Goal: Task Accomplishment & Management: Use online tool/utility

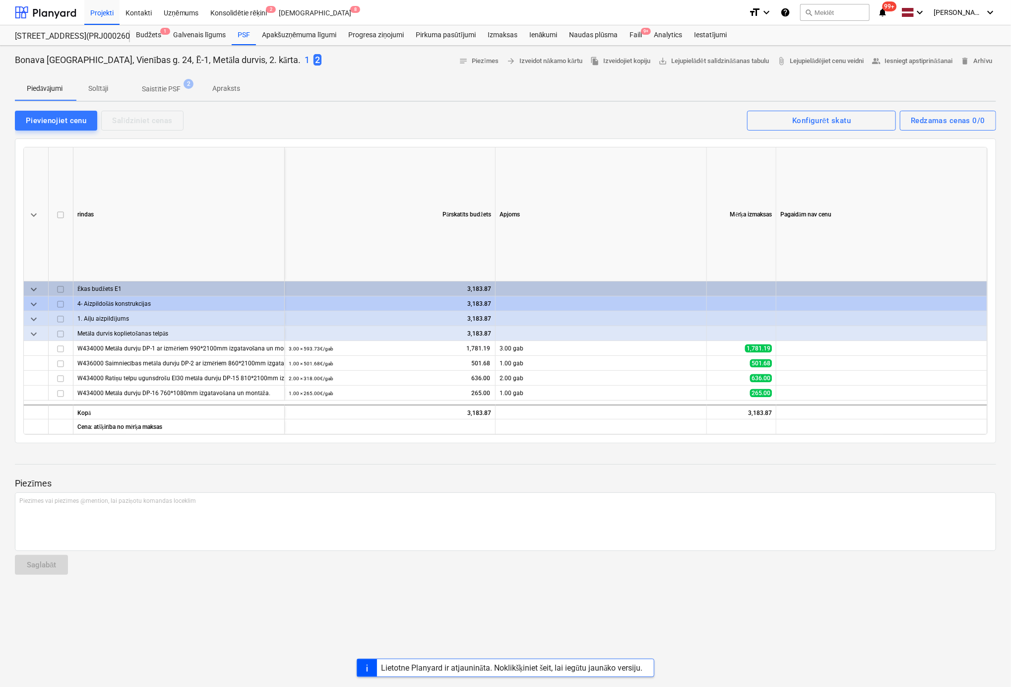
click at [537, 131] on div at bounding box center [506, 135] width 982 height 8
click at [79, 114] on div "Pievienojiet cenu" at bounding box center [56, 120] width 61 height 13
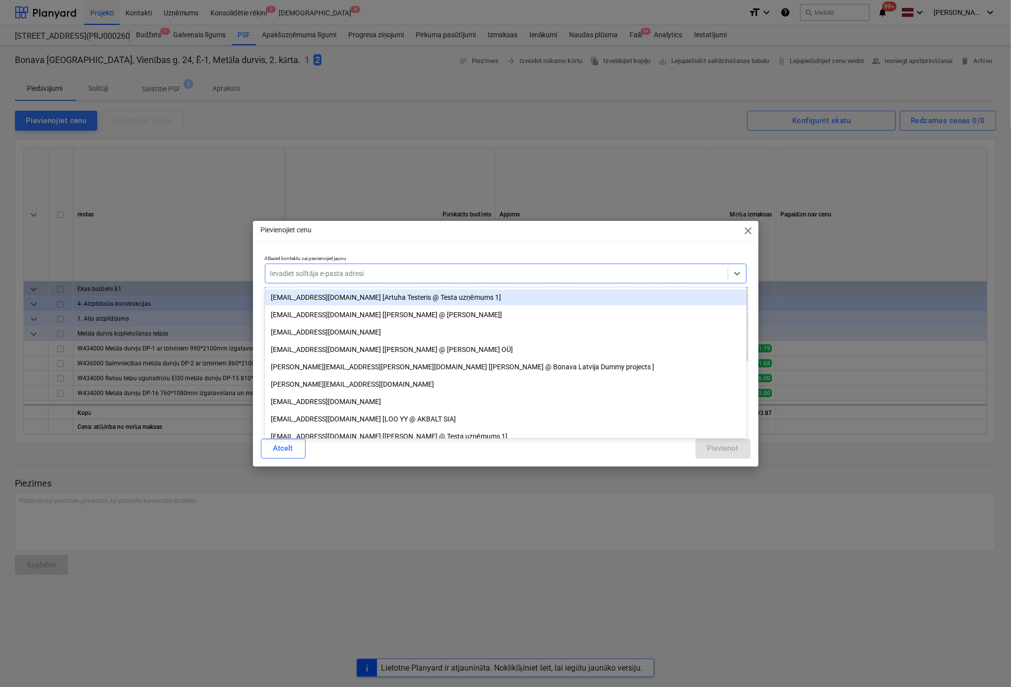
click at [392, 274] on div at bounding box center [496, 273] width 453 height 10
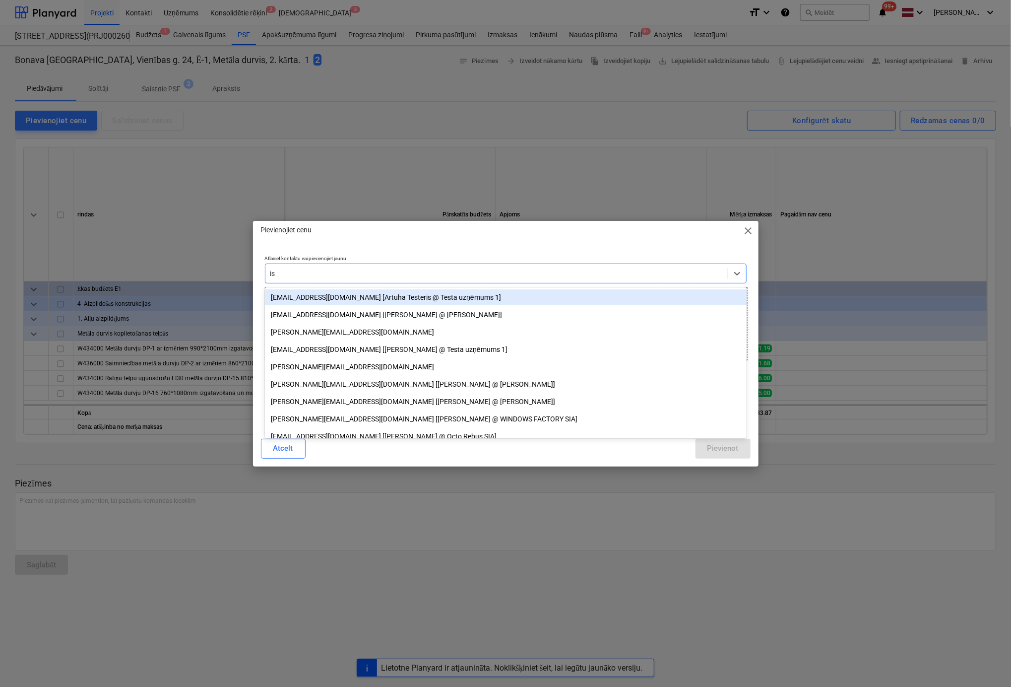
type input "isg"
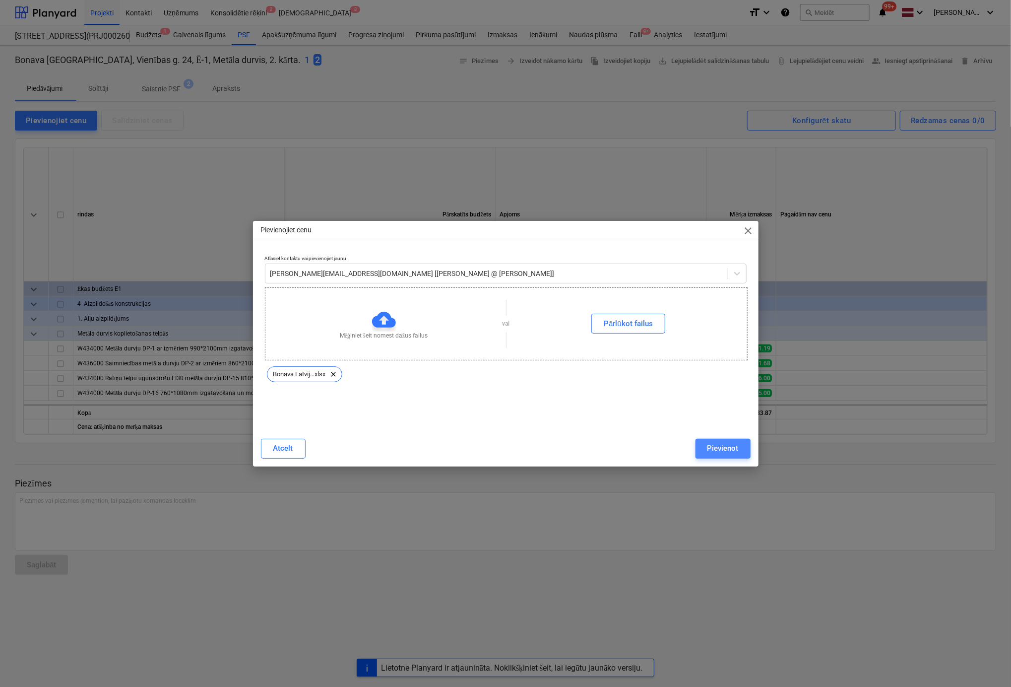
click at [730, 447] on div "Pievienot" at bounding box center [723, 448] width 31 height 13
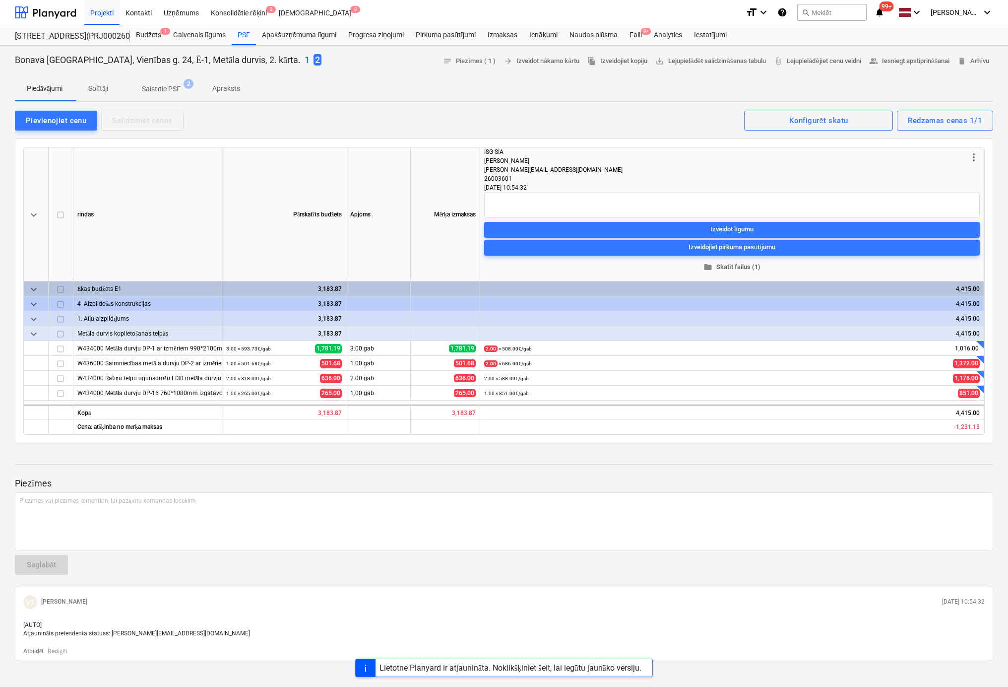
click at [737, 263] on span "folder Skatīt failus (1)" at bounding box center [732, 266] width 488 height 11
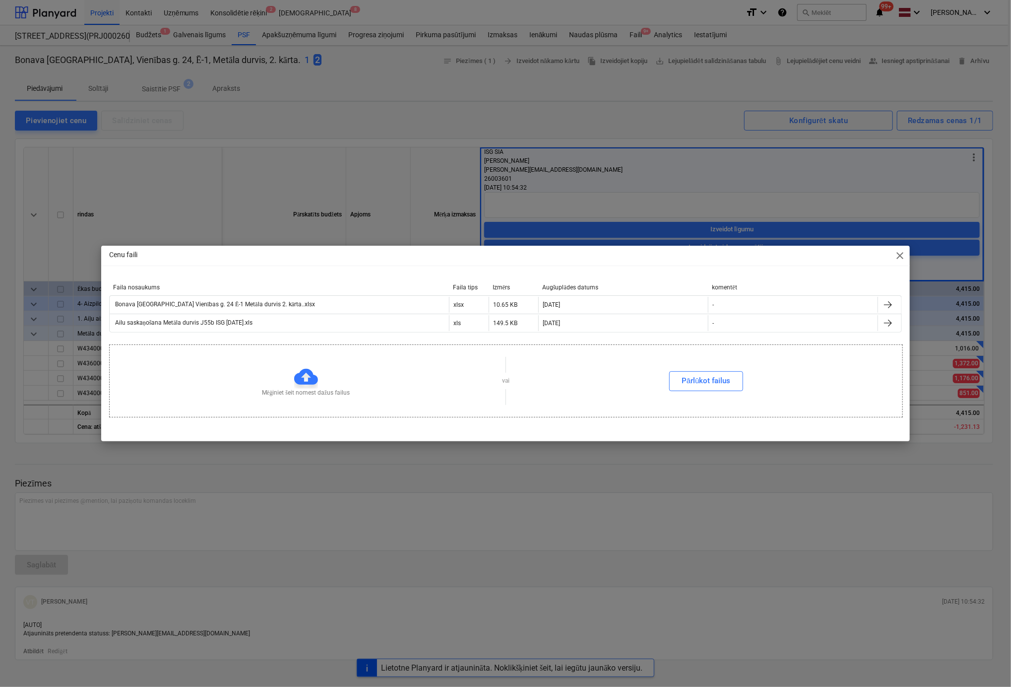
click at [903, 266] on div "Cenu faili close Faila nosaukums Faila tips Izmērs Augšuplādes datums komentēt …" at bounding box center [505, 344] width 809 height 196
click at [902, 253] on span "close" at bounding box center [900, 256] width 12 height 12
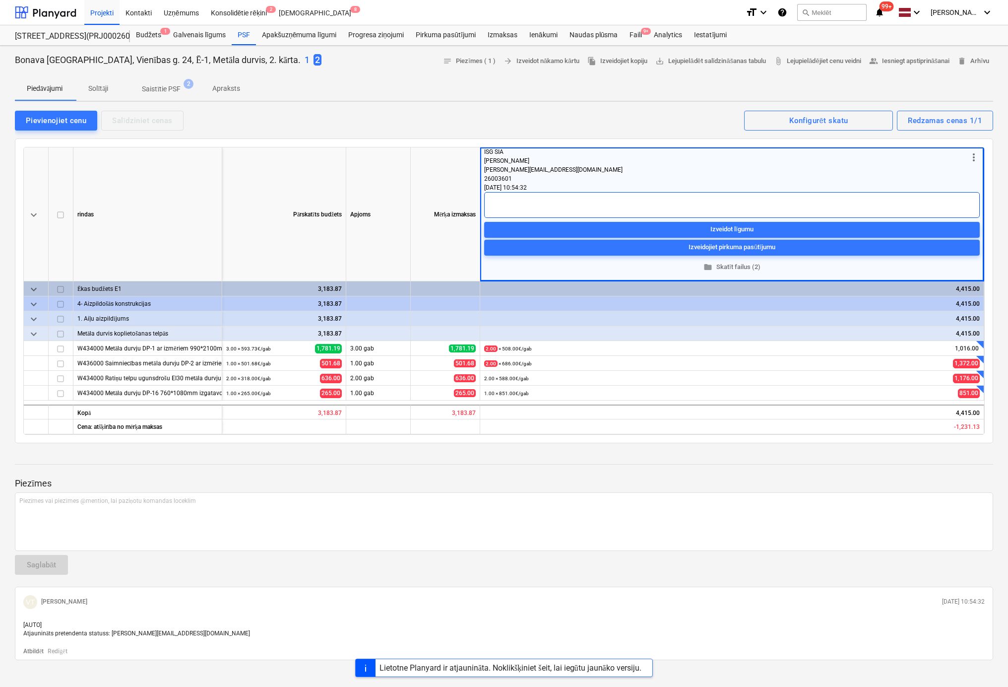
click at [648, 197] on textarea at bounding box center [732, 205] width 496 height 26
type textarea "x"
type textarea "C"
type textarea "x"
type textarea "Ce"
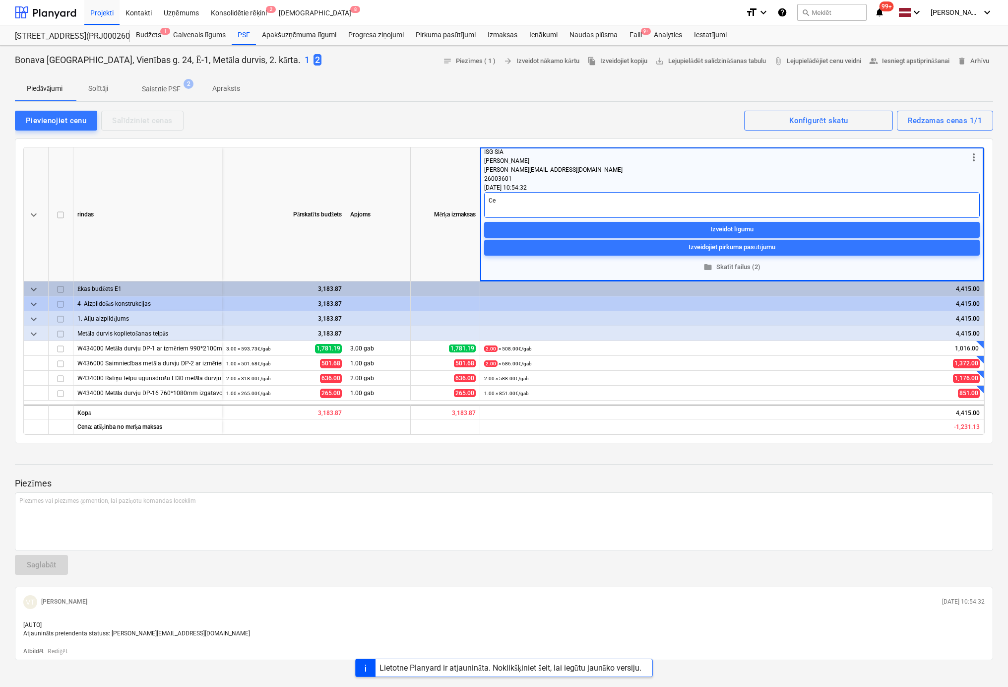
type textarea "x"
type textarea "Cen"
type textarea "x"
type textarea "Cena"
type textarea "x"
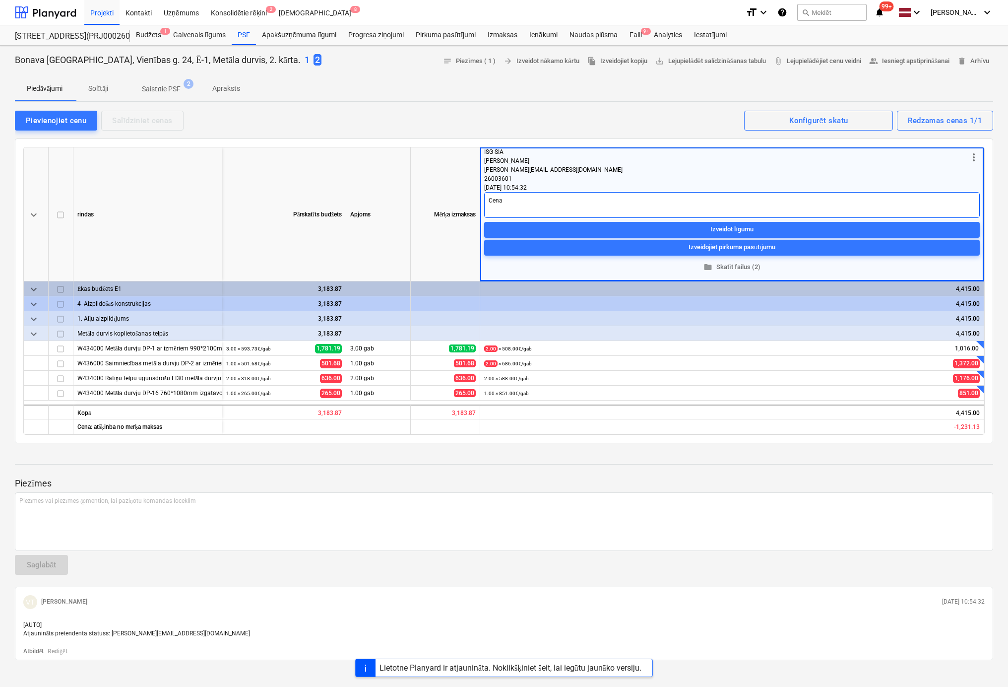
type textarea "Cena"
type textarea "x"
type textarea "Cena i"
type textarea "x"
type textarea "Cena ie"
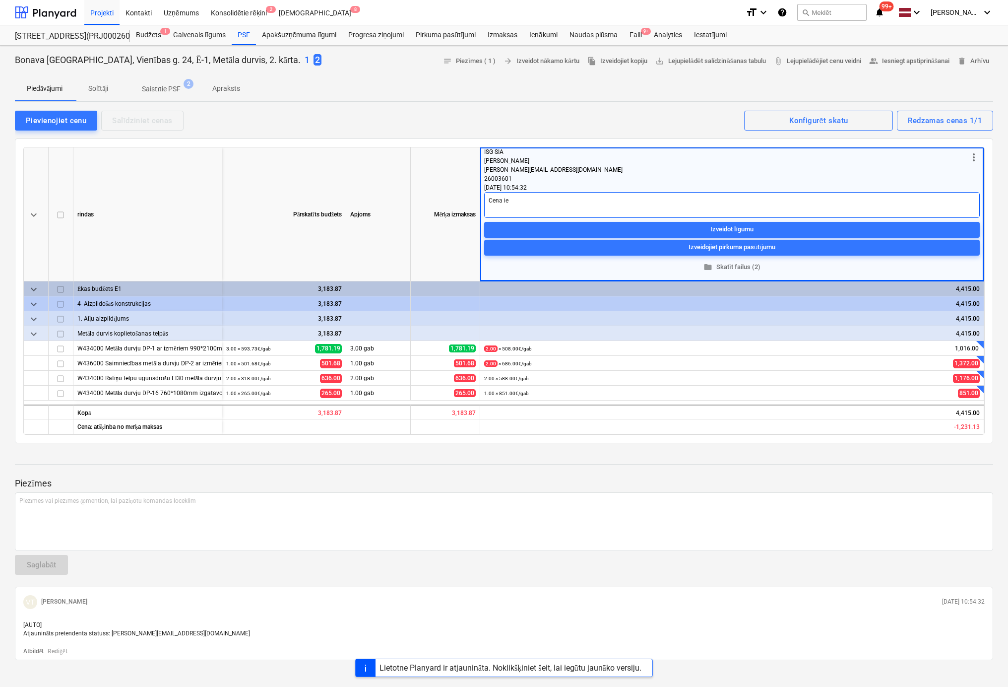
type textarea "x"
type textarea "Cena iev"
type textarea "x"
type textarea "Cena ievē"
type textarea "x"
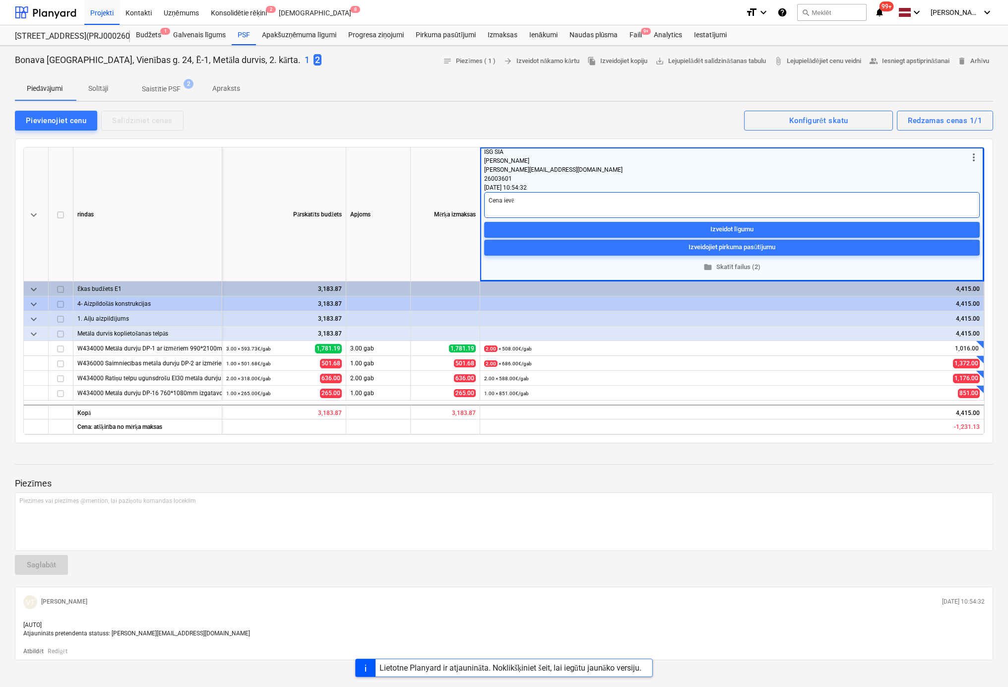
type textarea "Cena ievēr"
type textarea "x"
type textarea "Cena ievēro"
type textarea "x"
type textarea "Cena ievēroj"
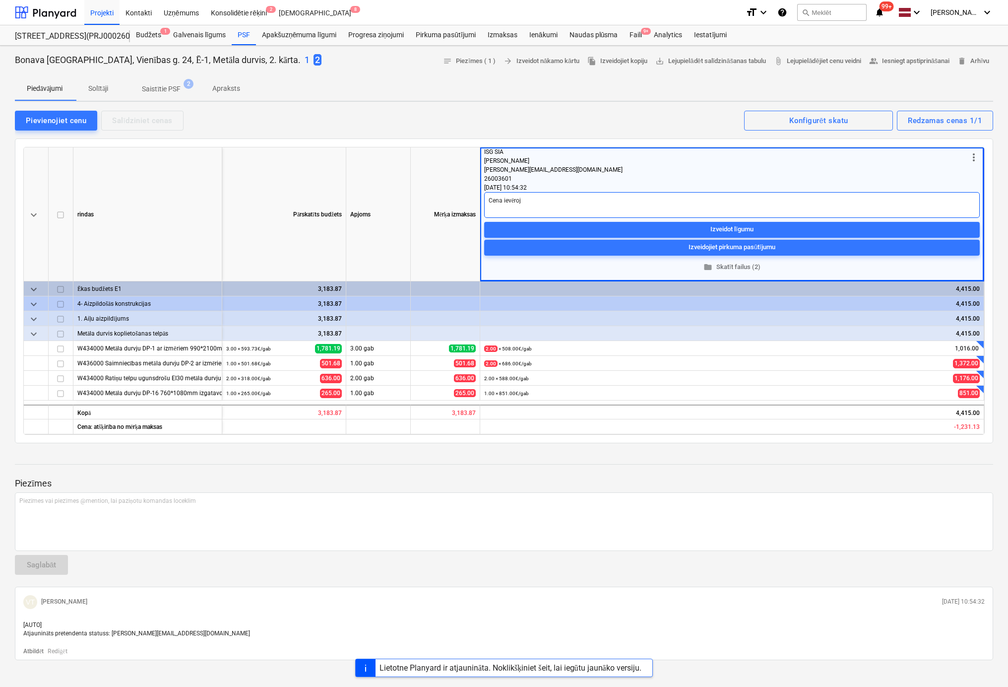
type textarea "x"
type textarea "Cena ievērojo"
type textarea "x"
type textarea "Cena ievērojot"
type textarea "x"
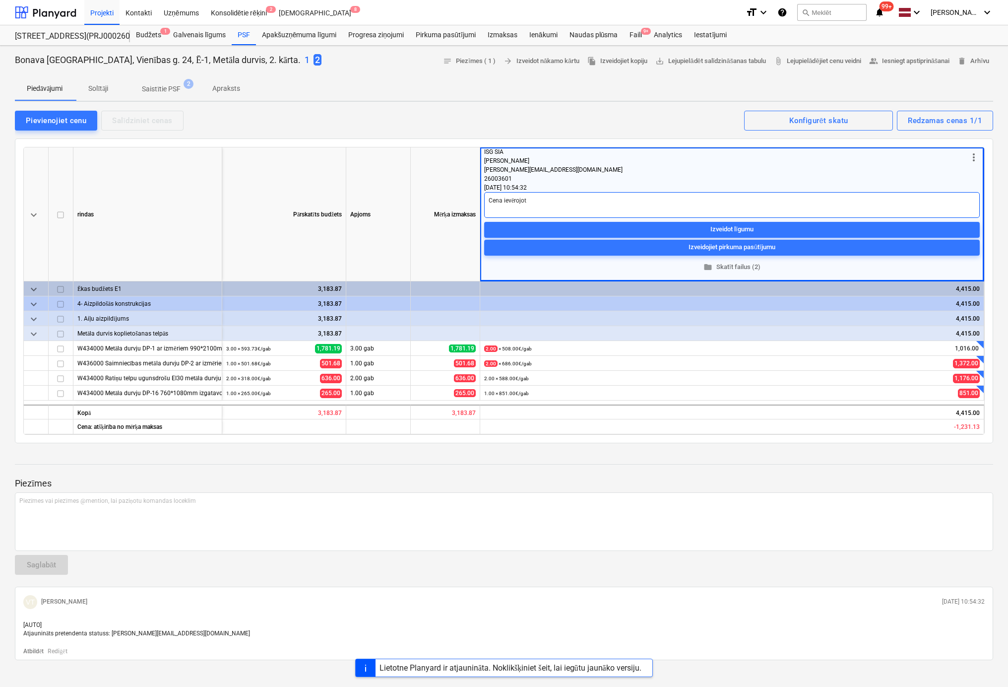
type textarea "Cena ievērojot"
type textarea "x"
type textarea "Cena ievērojot p"
type textarea "x"
type textarea "Cena ievērojot pa"
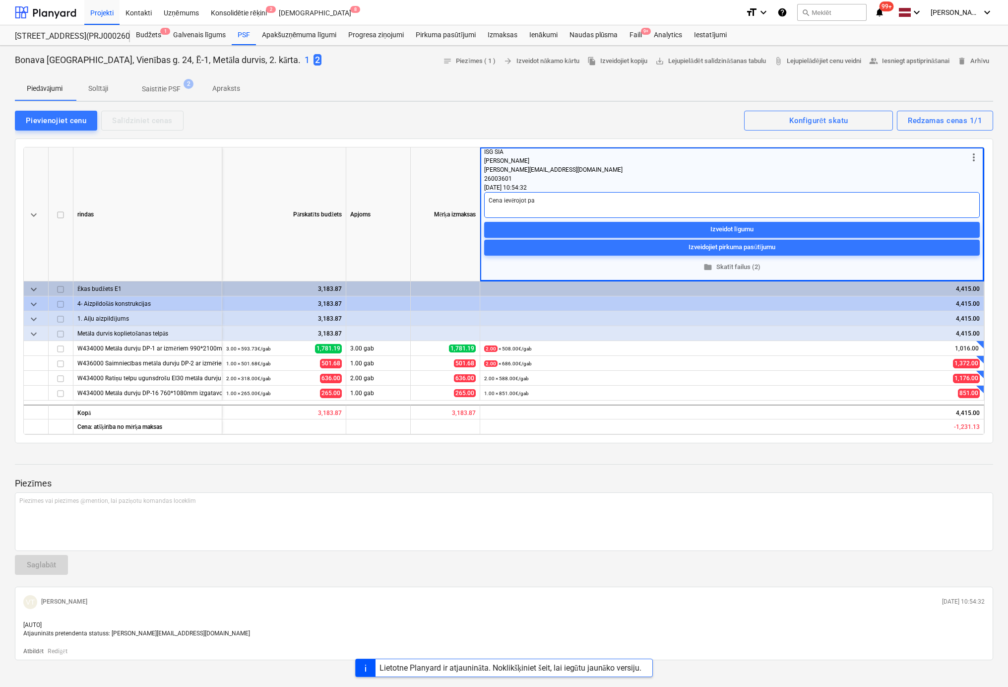
type textarea "x"
type textarea "Cena ievērojot pap"
type textarea "x"
type textarea "Cena ievērojot papi"
type textarea "x"
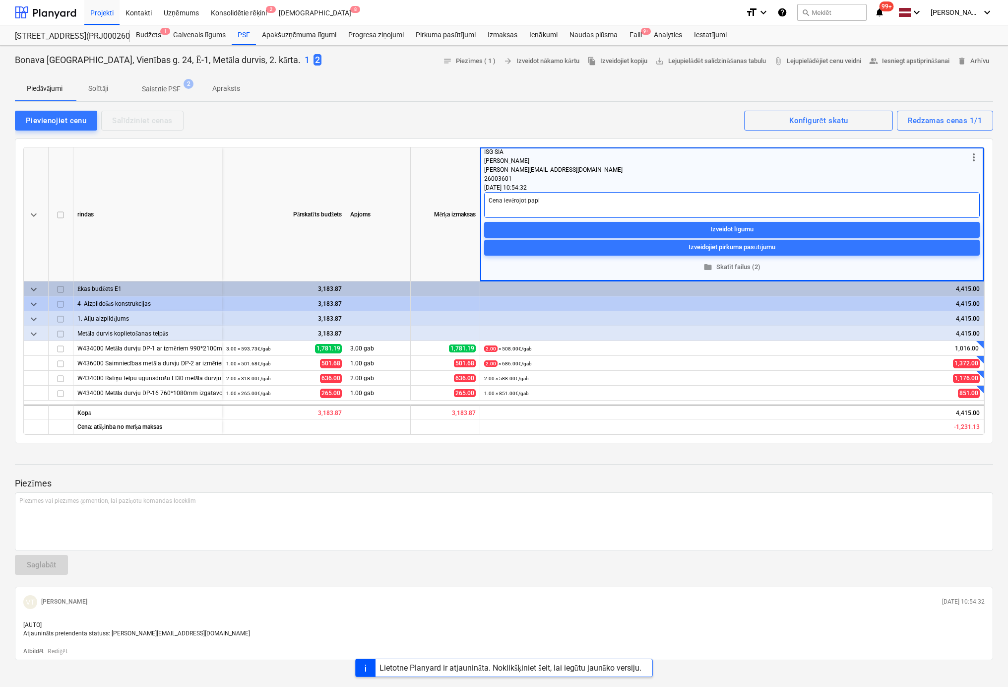
type textarea "Cena ievērojot papil"
type textarea "x"
type textarea "Cena ievērojot papild"
type textarea "x"
type textarea "Cena ievērojot papildu"
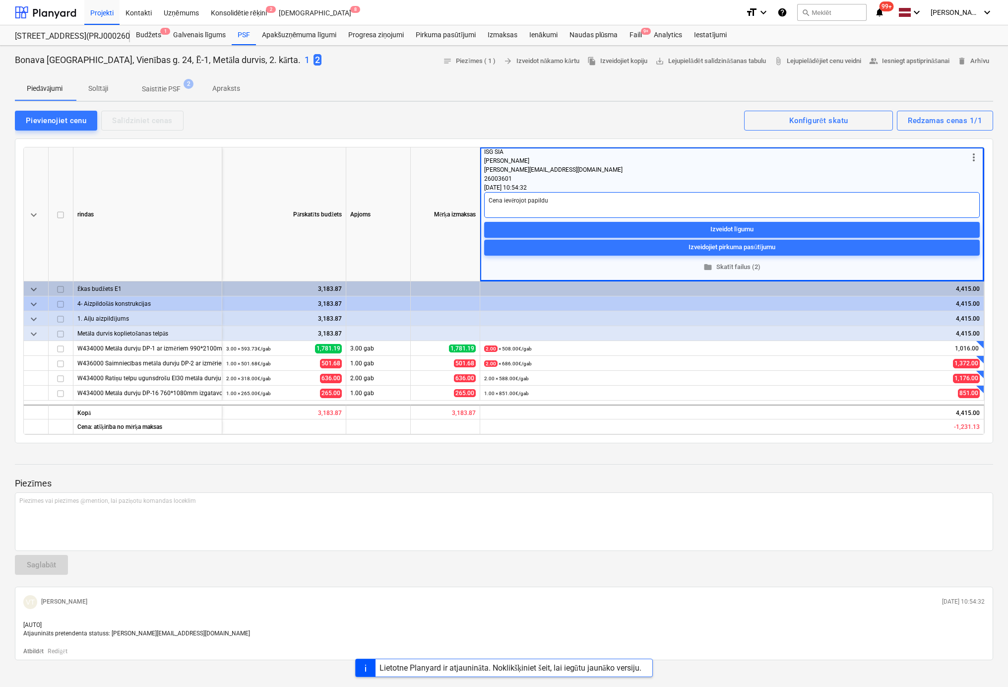
type textarea "x"
type textarea "Cena ievērojot papildus"
type textarea "x"
type textarea "Cena ievērojot papildus"
type textarea "x"
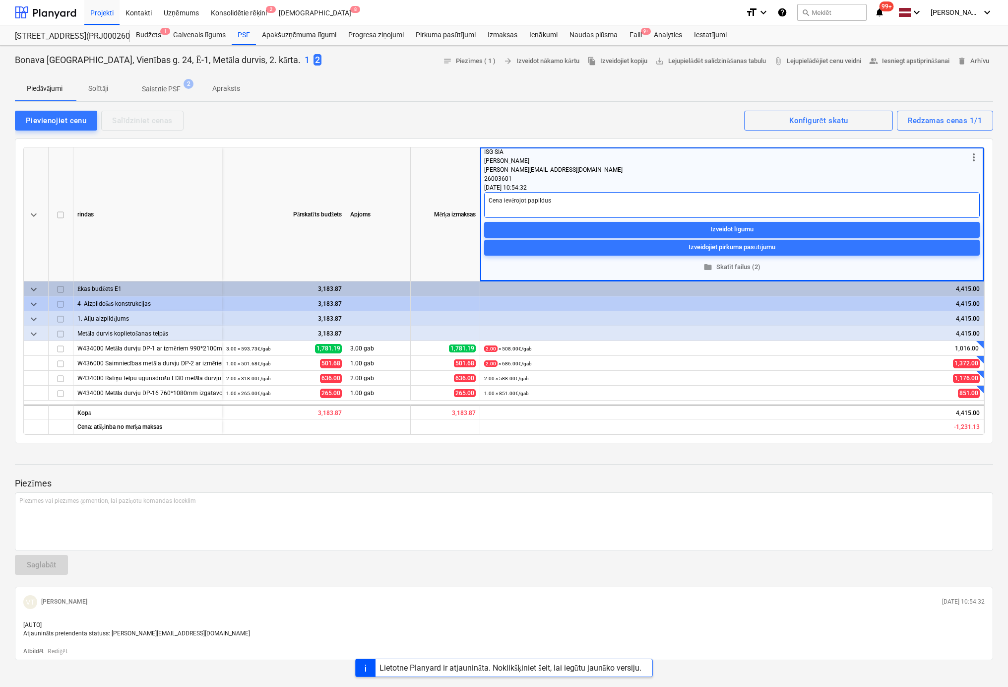
type textarea "Cena ievērojot papildus s"
type textarea "x"
type textarea "Cena ievērojot papildus sp"
type textarea "x"
type textarea "Cena ievērojot papildus spe"
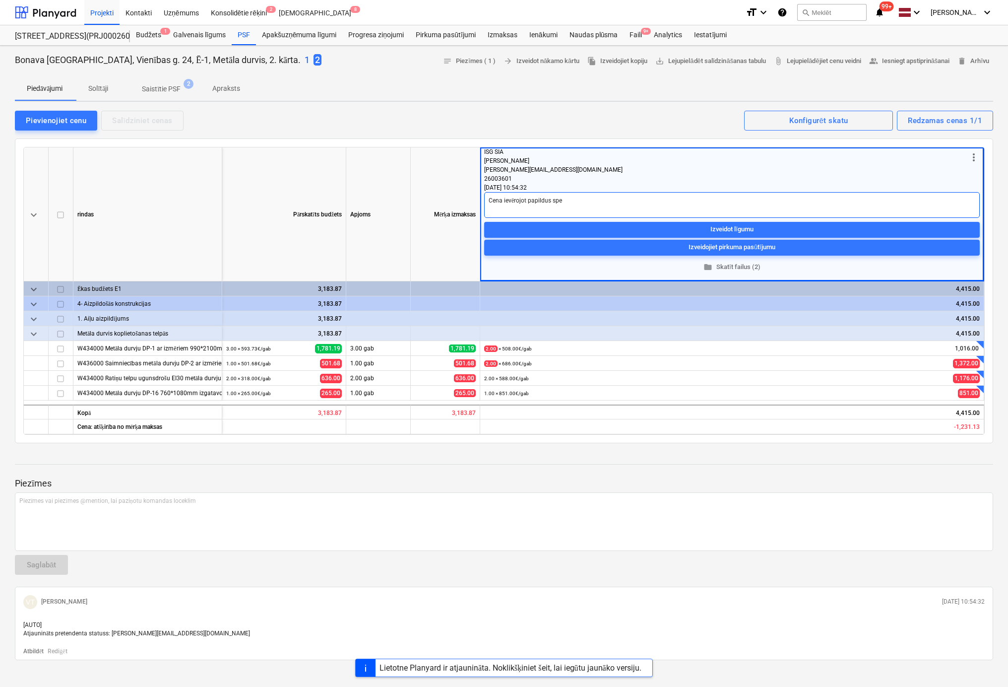
type textarea "x"
type textarea "Cena ievērojot papildus spec"
type textarea "x"
type textarea "Cena ievērojot papildus speci"
type textarea "x"
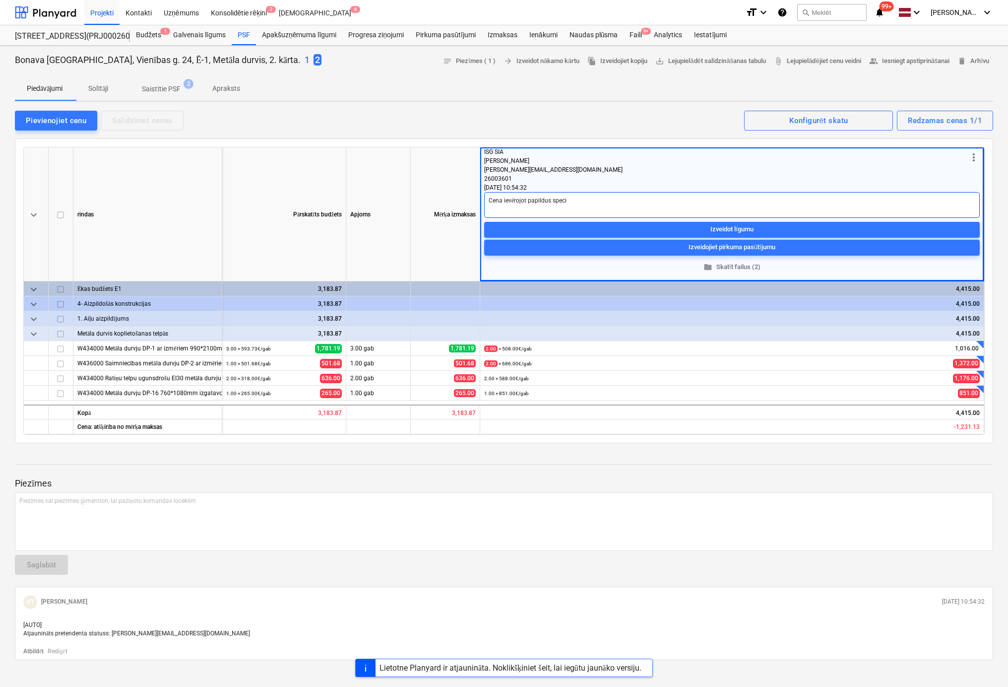
type textarea "Cena ievērojot papildus specif"
type textarea "x"
type textarea "Cena ievērojot papildus specifi"
type textarea "x"
type textarea "Cena ievērojot papildus specifik"
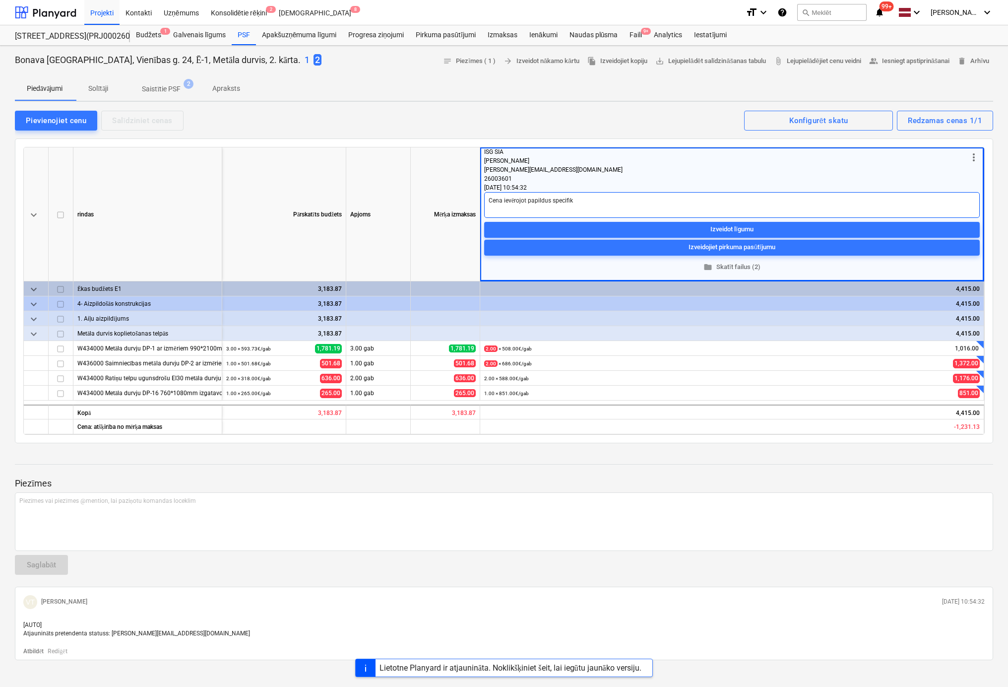
type textarea "x"
type textarea "Cena ievērojot papildus specifikā"
type textarea "x"
type textarea "Cena ievērojot papildus specifikāc"
type textarea "x"
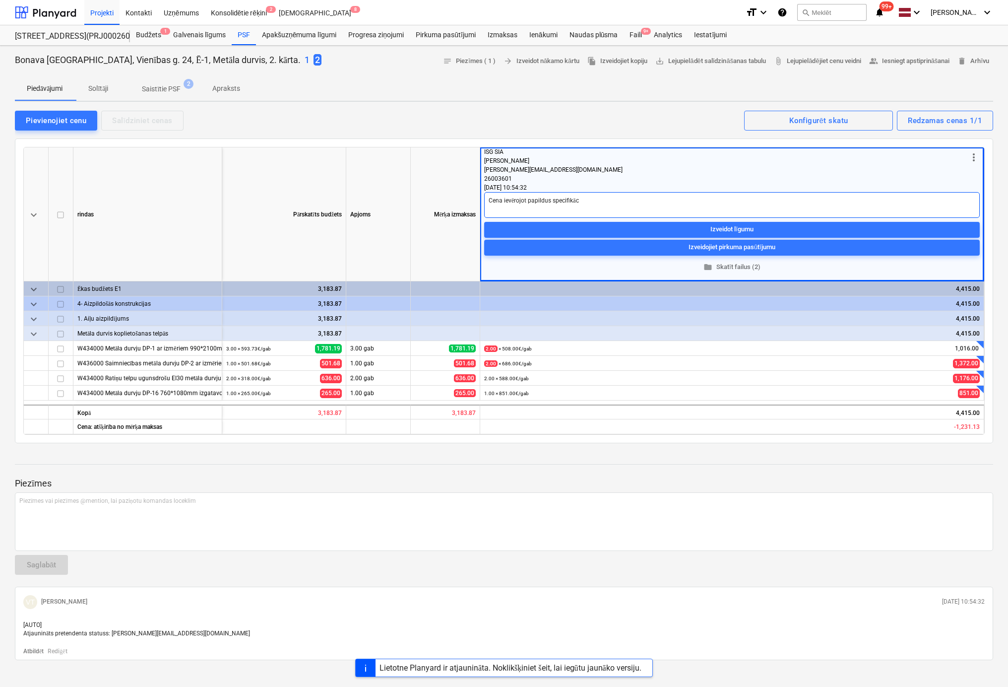
type textarea "Cena ievērojot papildus specifikāci"
type textarea "x"
type textarea "Cena ievērojot papildus specifikācij"
type textarea "x"
type textarea "Cena ievērojot papildus specifikācija"
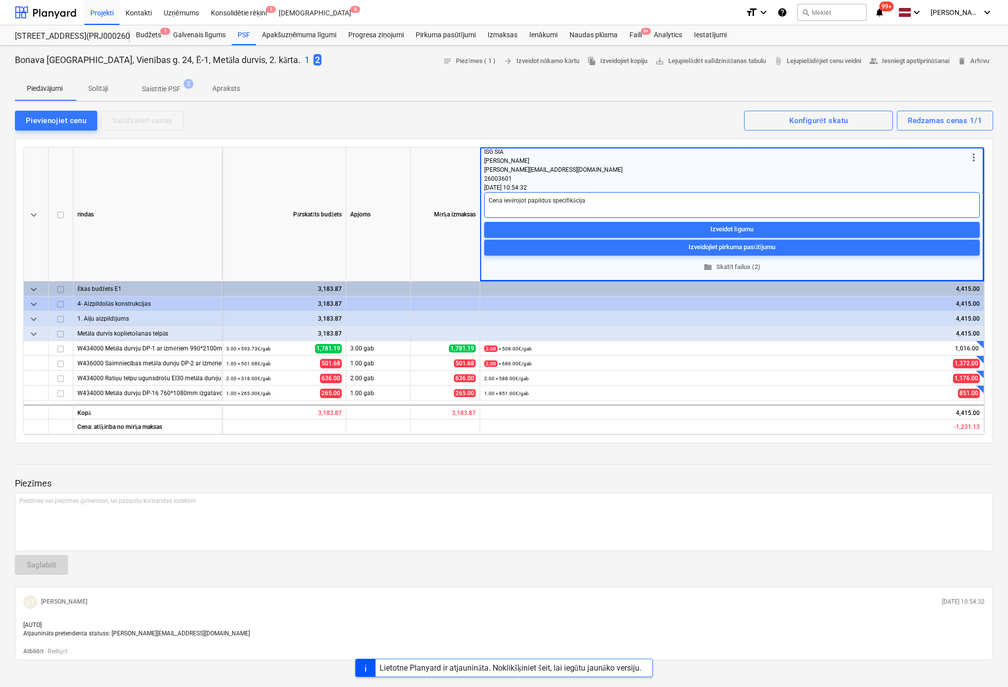
type textarea "x"
type textarea "Cena ievērojot papildus specifikācijas"
type textarea "x"
type textarea "Cena ievērojot papildus specifikācijas"
type textarea "x"
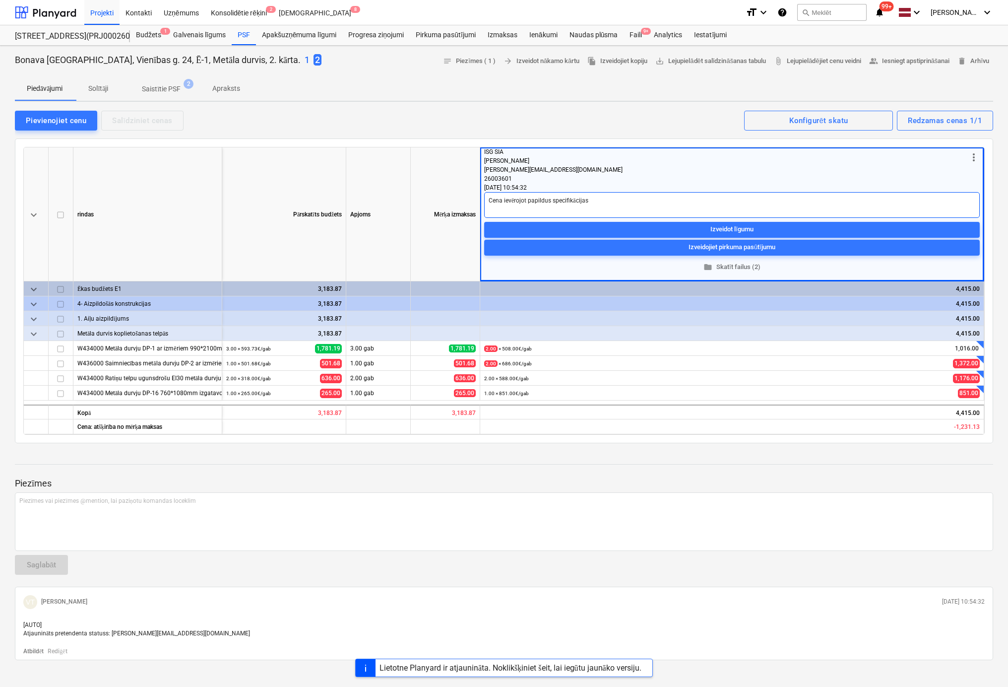
type textarea "Cena ievērojot papildus specifikācijas n"
type textarea "x"
type textarea "Cena ievērojot papildus specifikācijas no"
type textarea "x"
type textarea "Cena ievērojot papildus specifikācijas no"
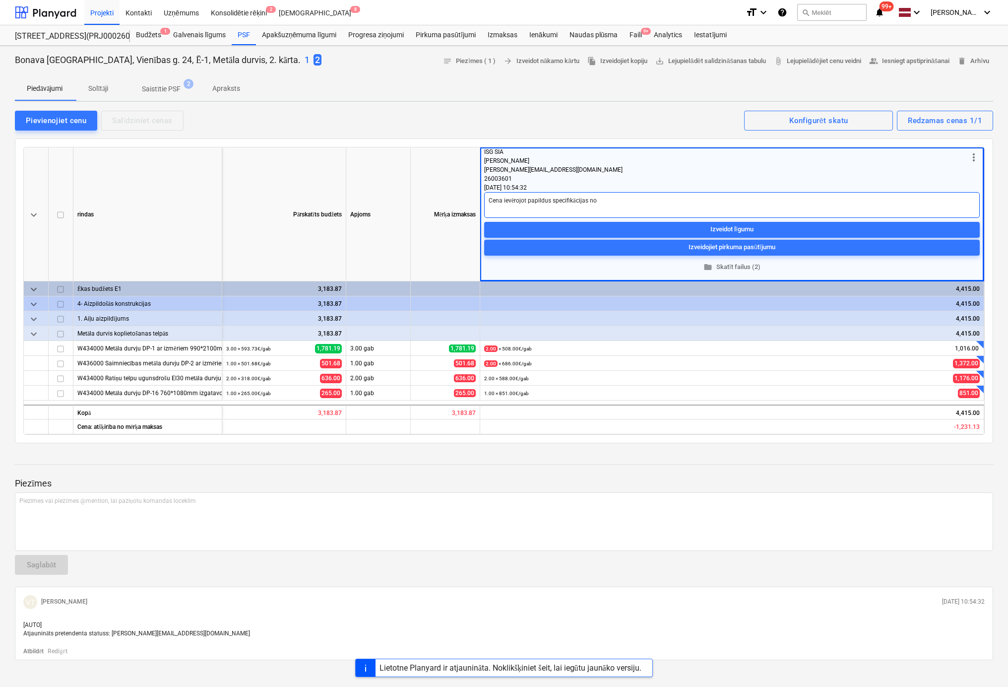
type textarea "x"
type textarea "Cena ievērojot papildus specifikācijas no 'v"
type textarea "x"
type textarea "Cena ievērojot papildus specifikācijas no 'va"
type textarea "x"
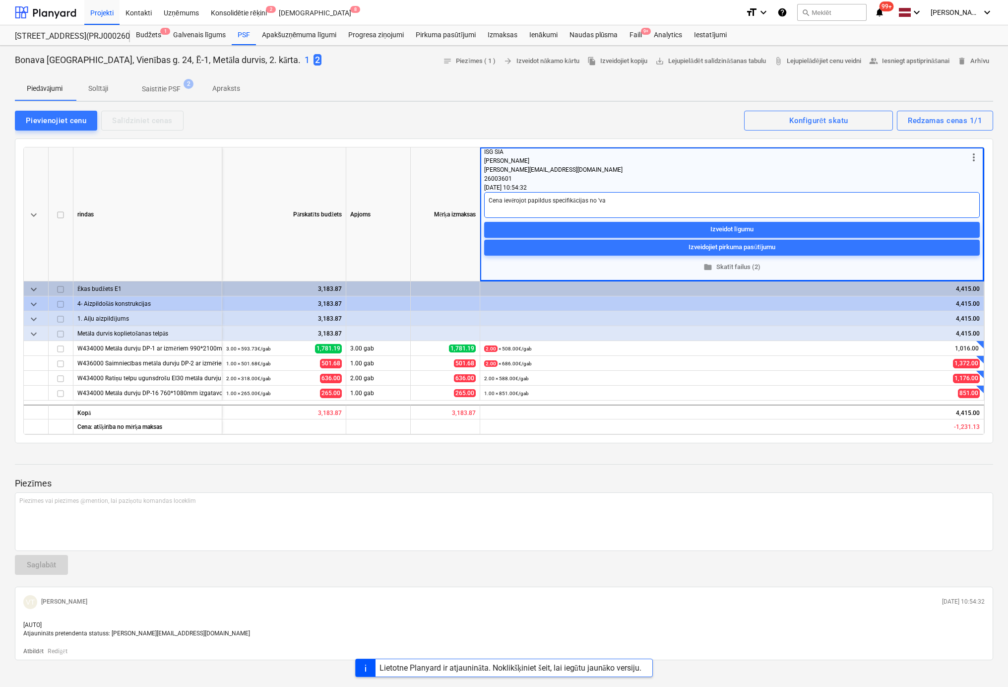
type textarea "Cena ievērojot papildus specifikācijas no 'vas"
type textarea "x"
type textarea "Cena ievērojot papildus specifikācijas no 'va"
type textarea "x"
type textarea "Cena ievērojot papildus specifikācijas no 'v"
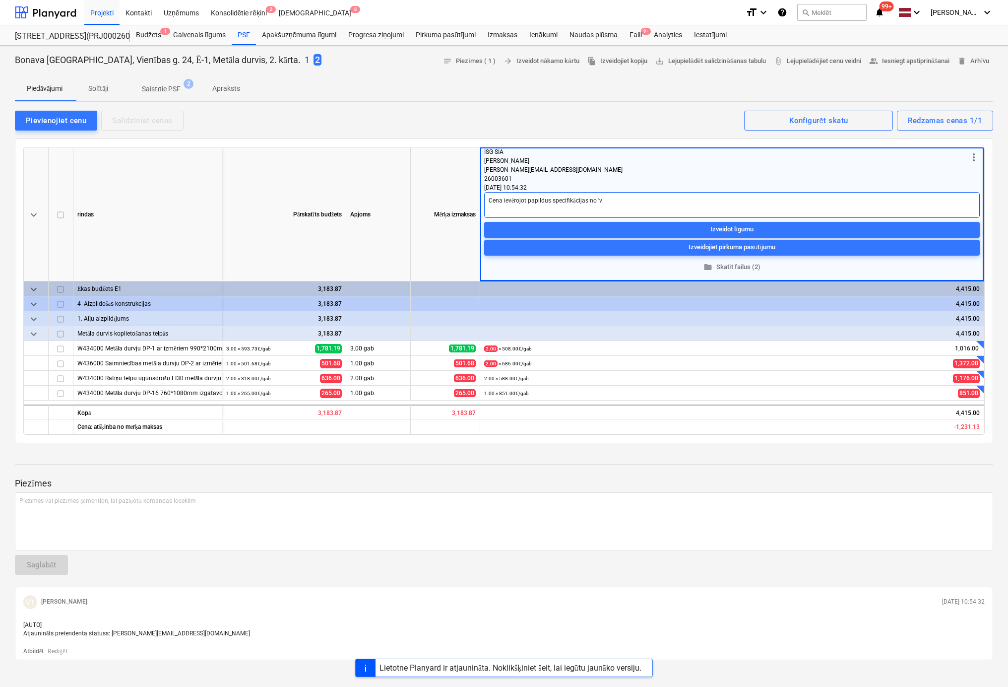
type textarea "x"
type textarea "Cena ievērojot papildus specifikācijas no '"
type textarea "x"
type textarea "Cena ievērojot papildus specifikācijas no"
type textarea "x"
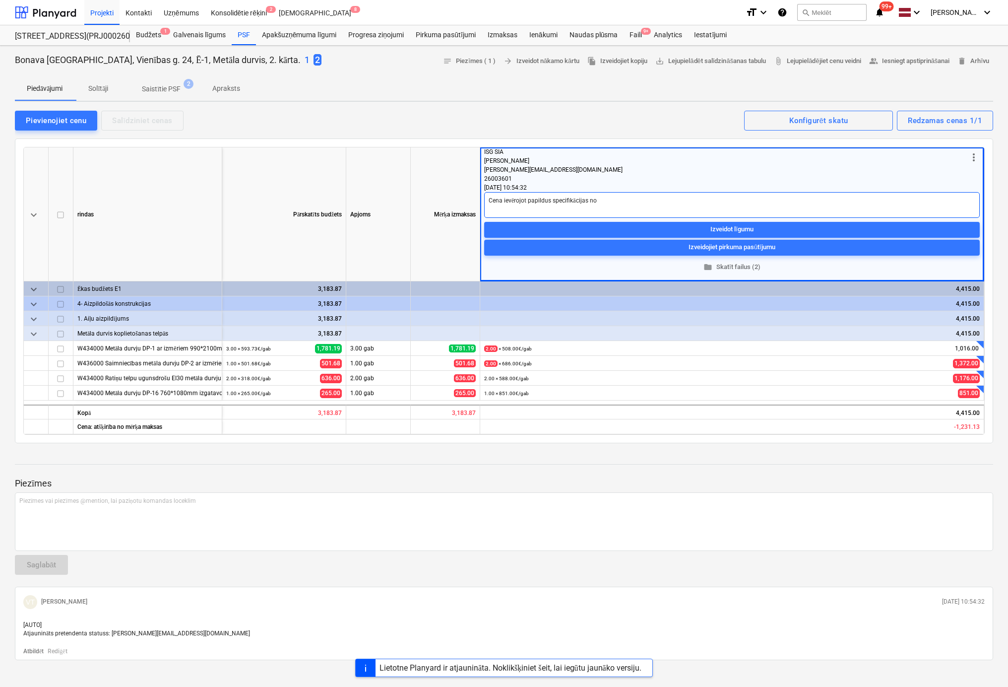
type textarea "Cena ievērojot papildus specifikācijas no V"
type textarea "x"
type textarea "Cena ievērojot papildus specifikācijas no"
type textarea "x"
type textarea "Cena ievērojot papildus specifikācijas no v"
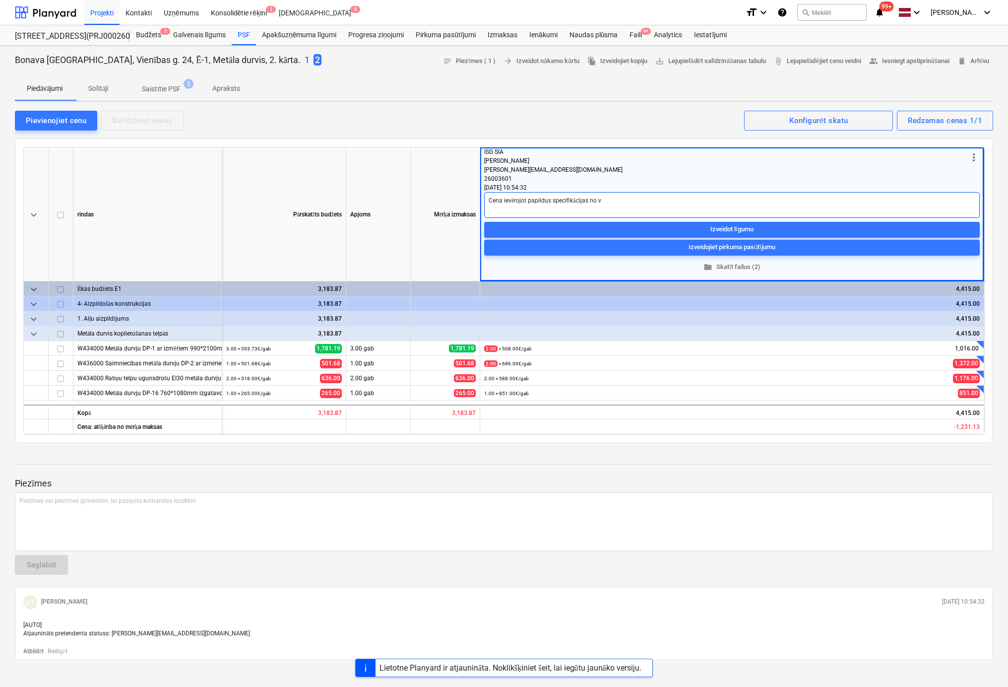
type textarea "x"
type textarea "Cena ievērojot papildus specifikācijas no vā"
type textarea "x"
type textarea "Cena ievērojot papildus specifikācijas no vāj"
type textarea "x"
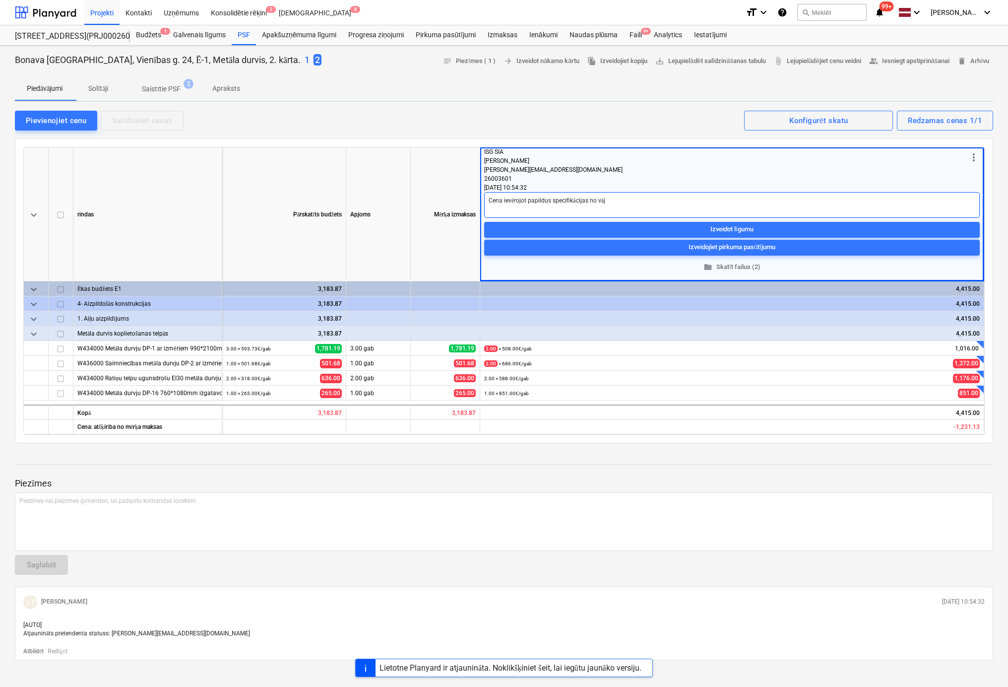
type textarea "Cena ievērojot papildus specifikācijas no vājs"
type textarea "x"
type textarea "Cena ievērojot papildus specifikācijas no vājst"
type textarea "x"
type textarea "Cena ievērojot papildus specifikācijas no vājstr"
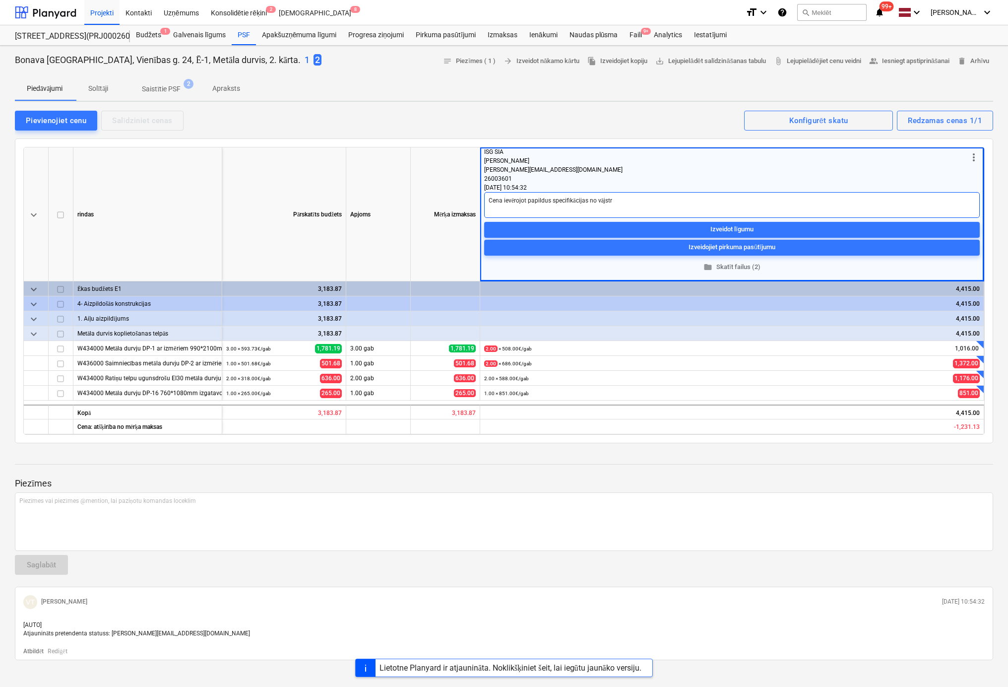
type textarea "x"
type textarea "Cena ievērojot papildus specifikācijas no vājstrā"
type textarea "x"
type textarea "Cena ievērojot papildus specifikācijas no vājstrāv"
type textarea "x"
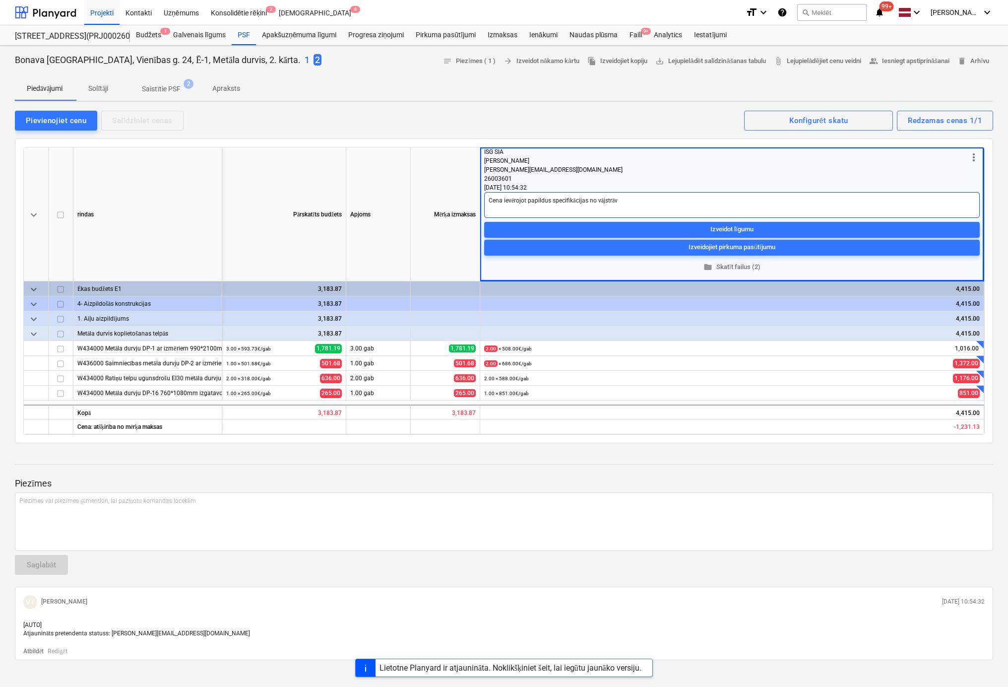
type textarea "Cena ievērojot papildus specifikācijas no vājstrāva"
type textarea "x"
type textarea "Cena ievērojot papildus specifikācijas no vājstrāvas"
type textarea "x"
type textarea "Cena ievērojot papildus specifikācijas no vājstrāvas"
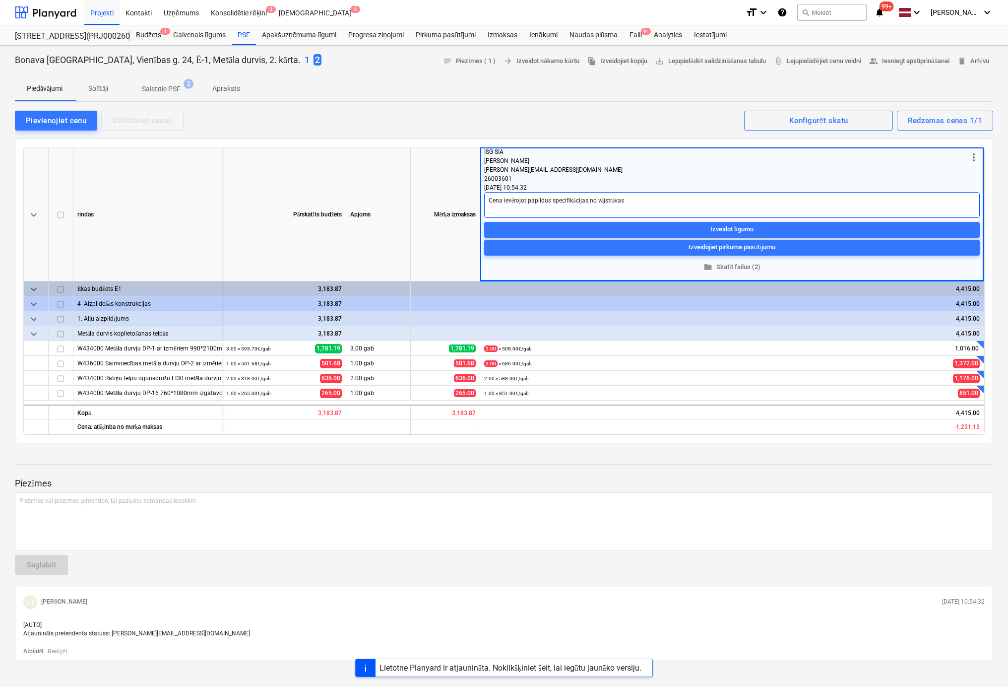
type textarea "x"
type textarea "Cena ievērojot papildus specifikācijas no vājstrāvas t"
type textarea "x"
type textarea "Cena ievērojot papildus specifikācijas no vājstrāvas tī"
type textarea "x"
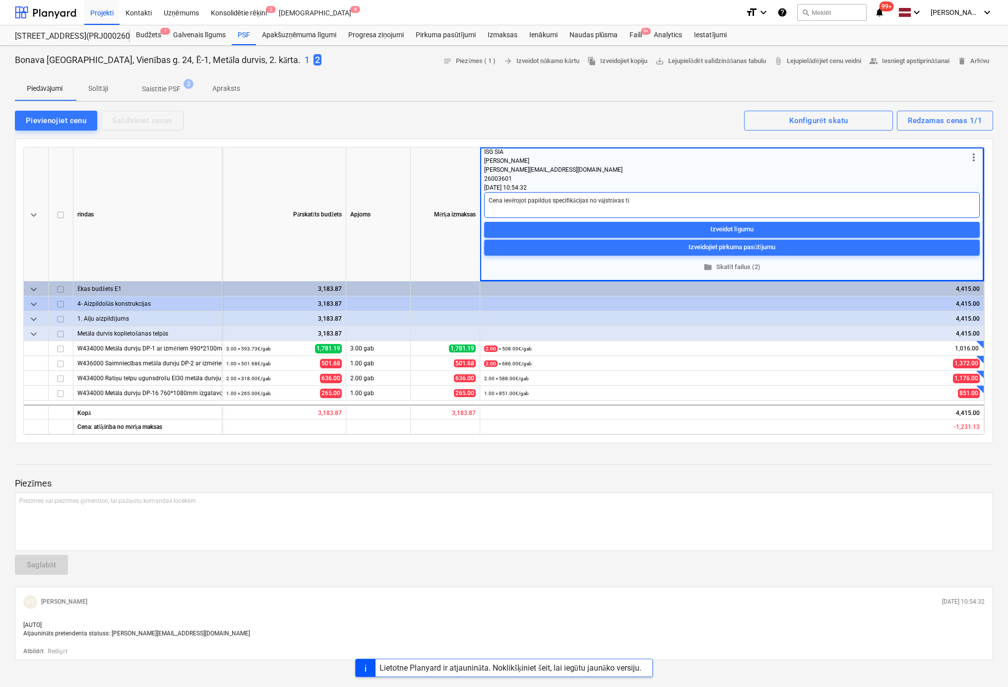
type textarea "Cena ievērojot papildus specifikācijas no vājstrāvas tīk"
type textarea "x"
type textarea "Cena ievērojot papildus specifikācijas no vājstrāvas tīkl"
type textarea "x"
type textarea "Cena ievērojot papildus specifikācijas no vājstrāvas tīklu"
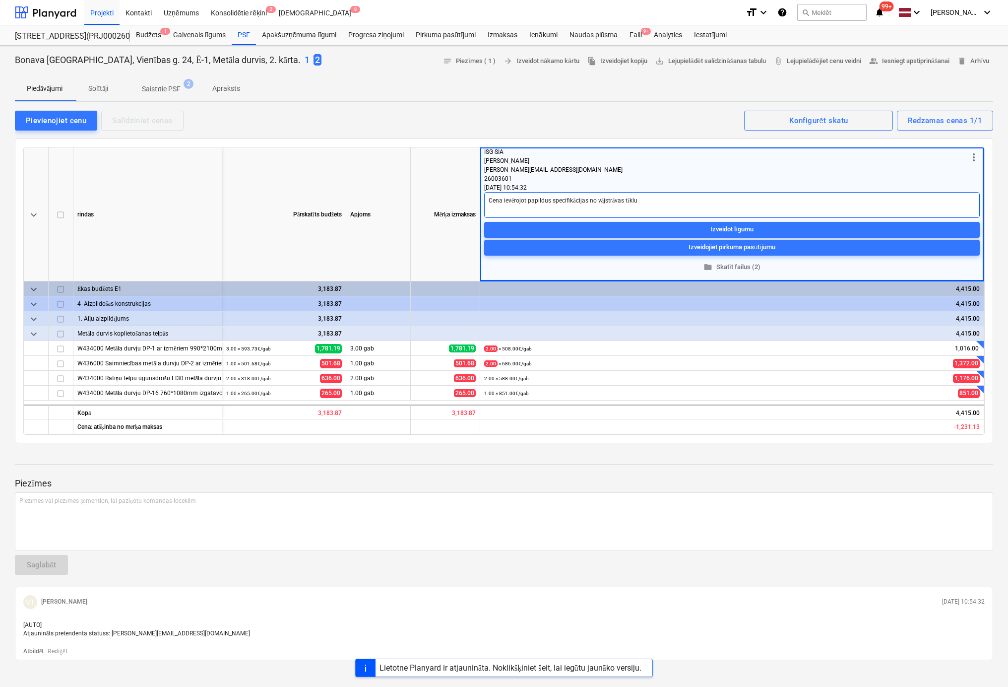
type textarea "x"
type textarea "Cena ievērojot papildus specifikācijas no vājstrāvas tīklu"
type textarea "x"
type textarea "Cena ievērojot papildus specifikācijas no vājstrāvas tīklu p"
type textarea "x"
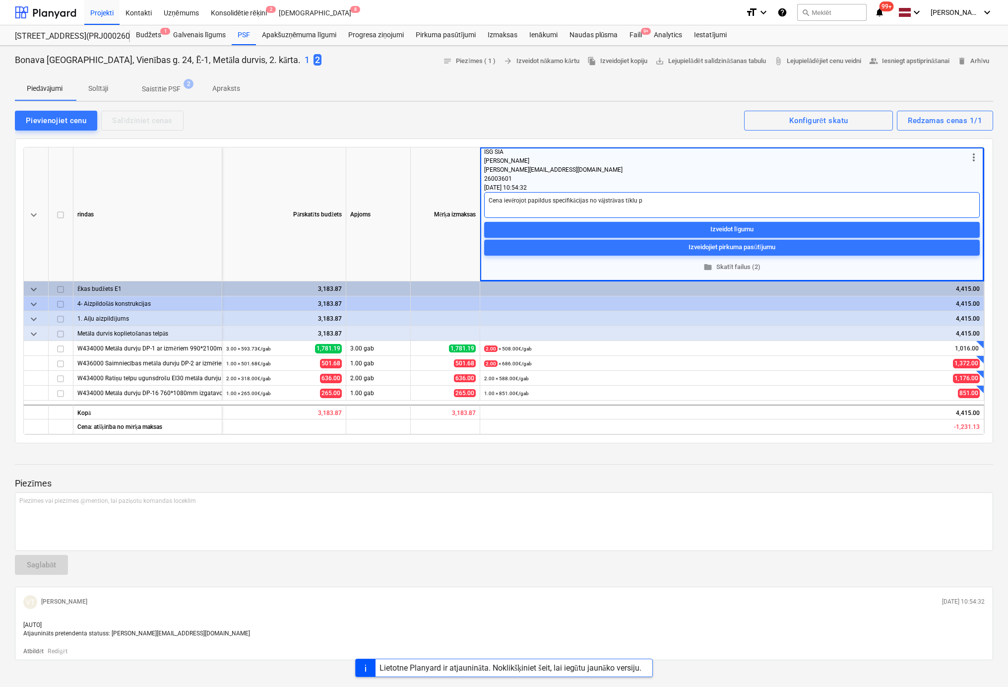
type textarea "Cena ievērojot papildus specifikācijas no vājstrāvas tīklu pr"
type textarea "x"
type textarea "Cena ievērojot papildus specifikācijas no vājstrāvas tīklu pro"
type textarea "x"
type textarea "Cena ievērojot papildus specifikācijas no vājstrāvas tīklu proj"
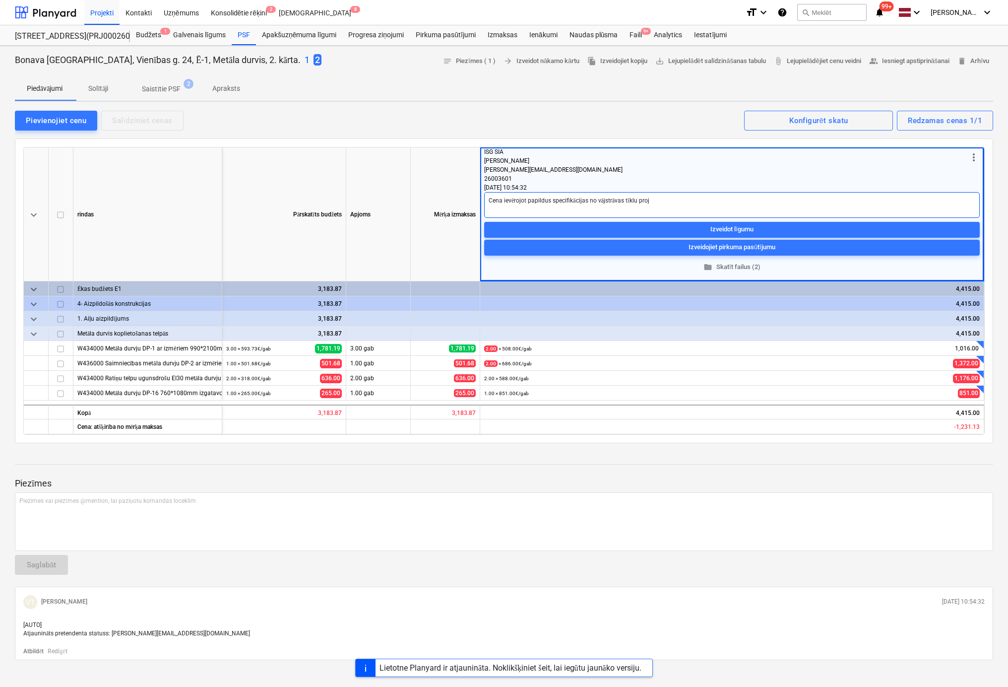
type textarea "x"
type textarea "Cena ievērojot papildus specifikācijas no vājstrāvas tīklu proje"
type textarea "x"
type textarea "Cena ievērojot papildus specifikācijas no vājstrāvas tīklu projek"
type textarea "x"
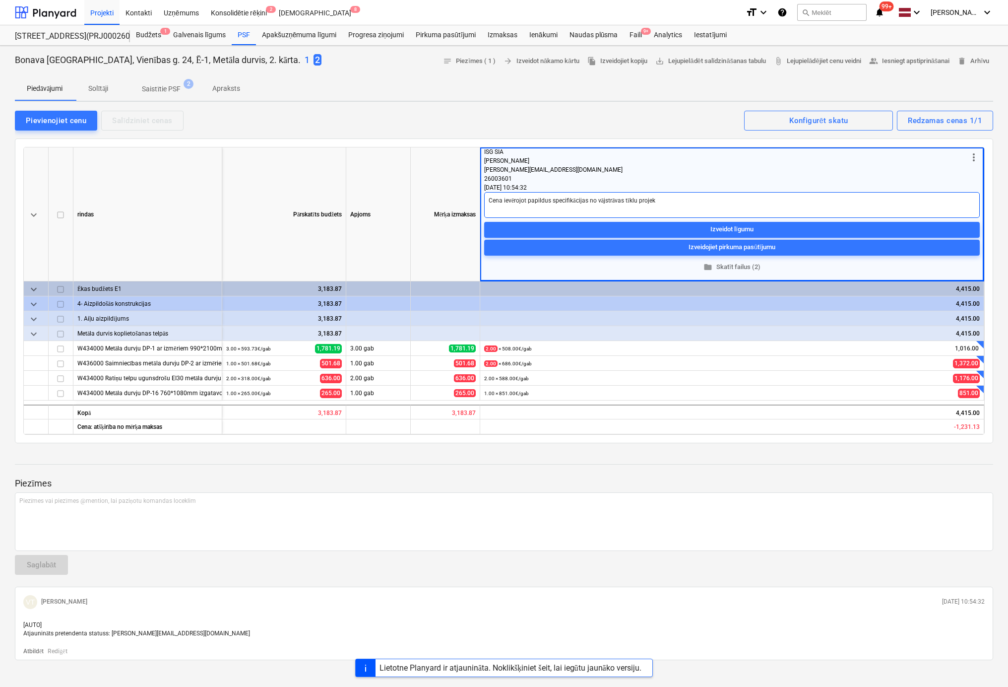
type textarea "Cena ievērojot papildus specifikācijas no vājstrāvas tīklu projekt"
type textarea "x"
type textarea "Cena ievērojot papildus specifikācijas no vājstrāvas tīklu projekta"
type textarea "x"
type textarea "Cena ievērojot papildus specifikācijas no vājstrāvas tīklu projekta"
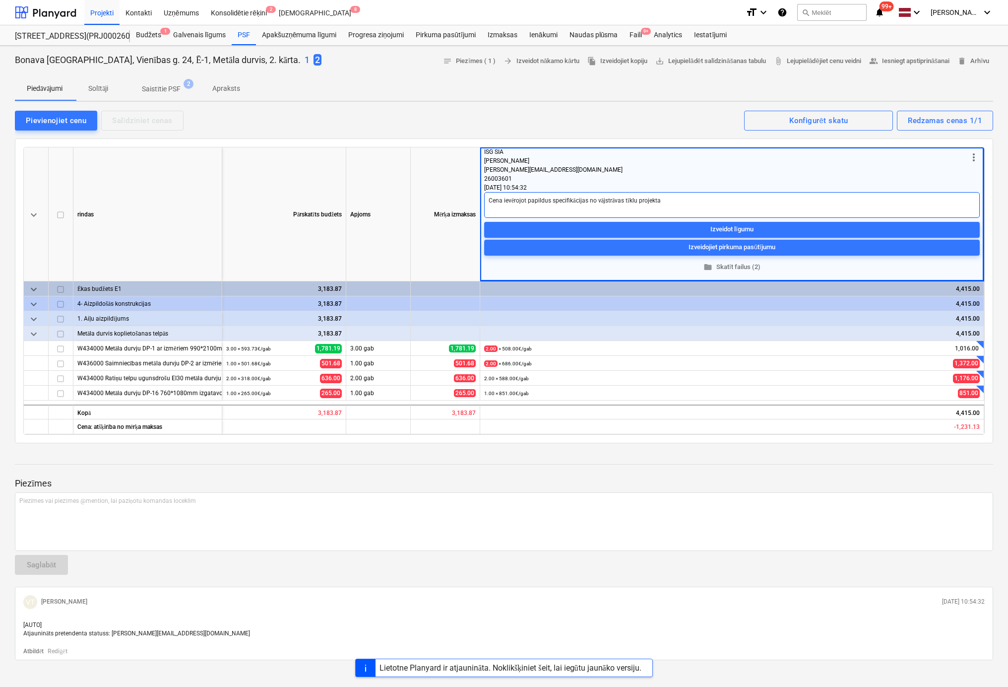
type textarea "x"
type textarea "Cena ievērojot papildus specifikācijas no vājstrāvas tīklu projekta ("
type textarea "x"
type textarea "Cena ievērojot papildus specifikācijas no vājstrāvas tīklu projekta (e"
type textarea "x"
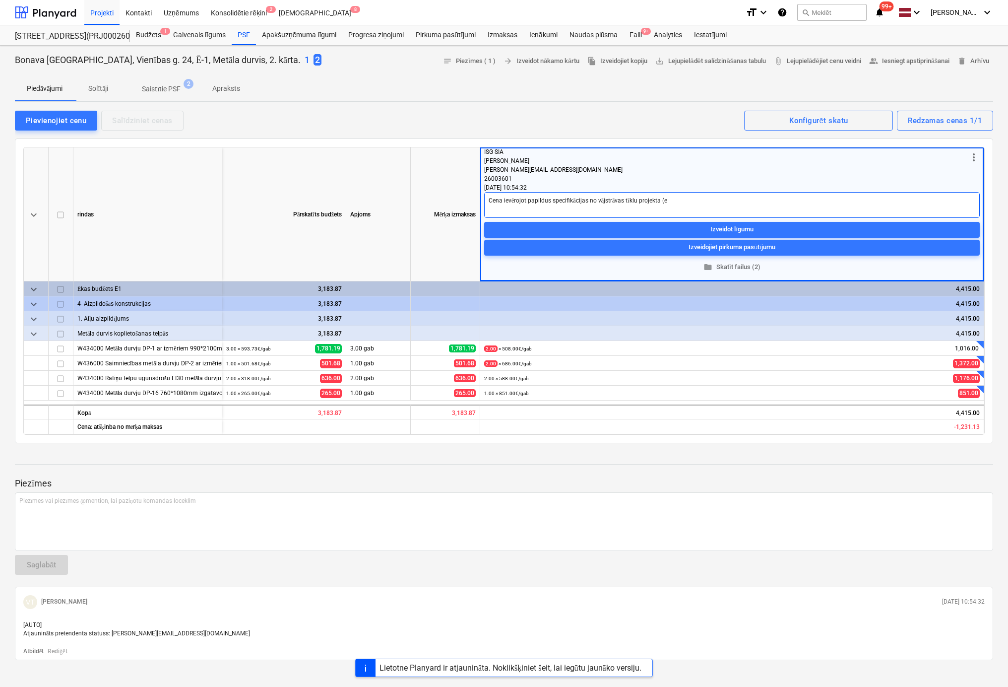
type textarea "Cena ievērojot papildus specifikācijas no vājstrāvas tīklu projekta (el"
type textarea "x"
type textarea "Cena ievērojot papildus specifikācijas no vājstrāvas tīklu projekta (ele"
type textarea "x"
type textarea "Cena ievērojot papildus specifikācijas no vājstrāvas tīklu projekta (elek"
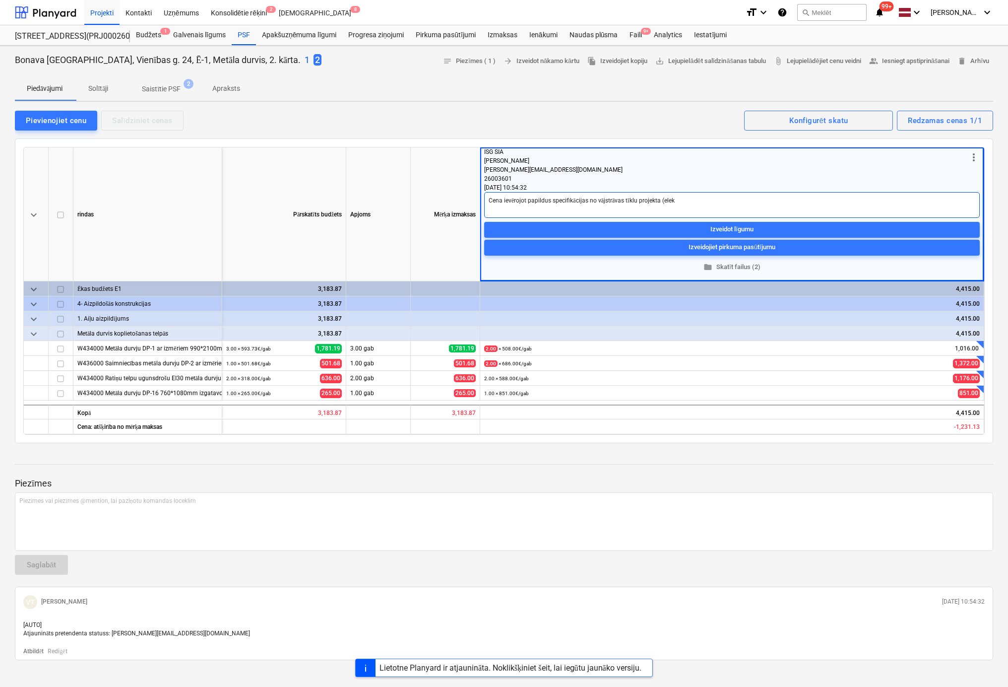
type textarea "x"
type textarea "Cena ievērojot papildus specifikācijas no vājstrāvas tīklu projekta (elekt"
type textarea "x"
type textarea "Cena ievērojot papildus specifikācijas no vājstrāvas tīklu projekta (elektr"
type textarea "x"
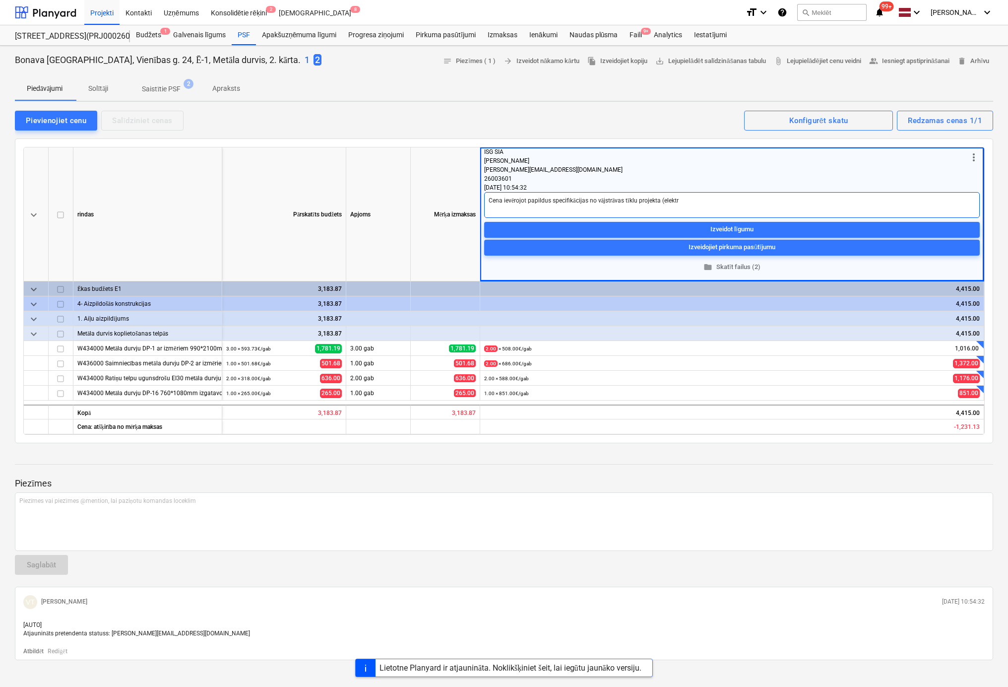
type textarea "Cena ievērojot papildus specifikācijas no vājstrāvas tīklu projekta (elektro"
type textarea "x"
type textarea "Cena ievērojot papildus specifikācijas no vājstrāvas tīklu projekta (elektro"
type textarea "x"
type textarea "Cena ievērojot papildus specifikācijas no vājstrāvas tīklu projekta (elektro s"
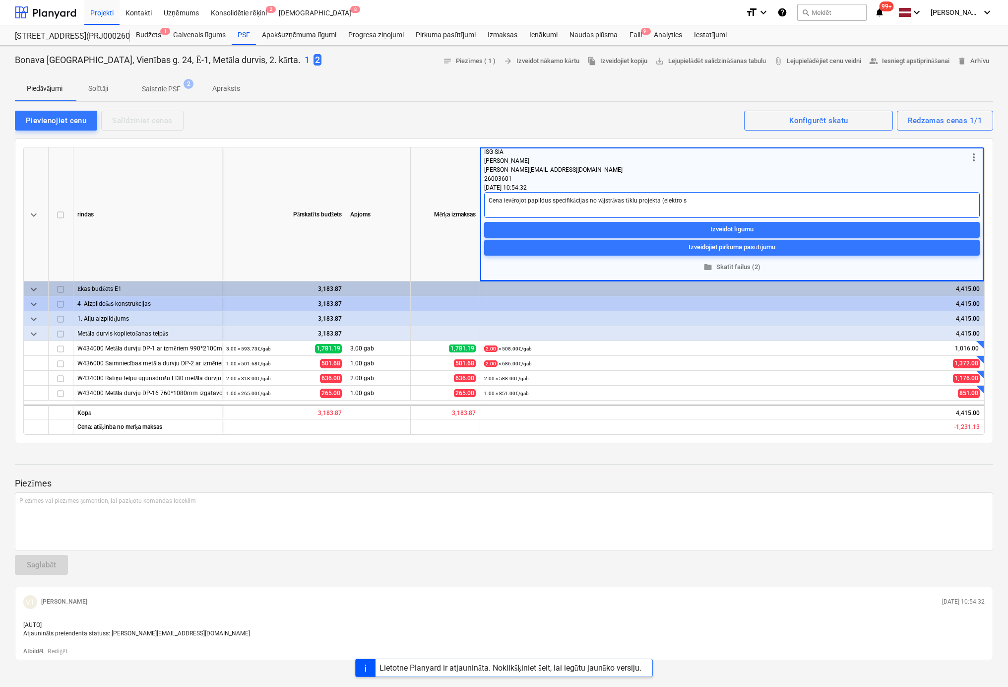
type textarea "x"
type textarea "Cena ievērojot papildus specifikācijas no vājstrāvas tīklu projekta (elektro sp"
type textarea "x"
type textarea "Cena ievērojot papildus specifikācijas no vājstrāvas tīklu projekta (elektro spr"
type textarea "x"
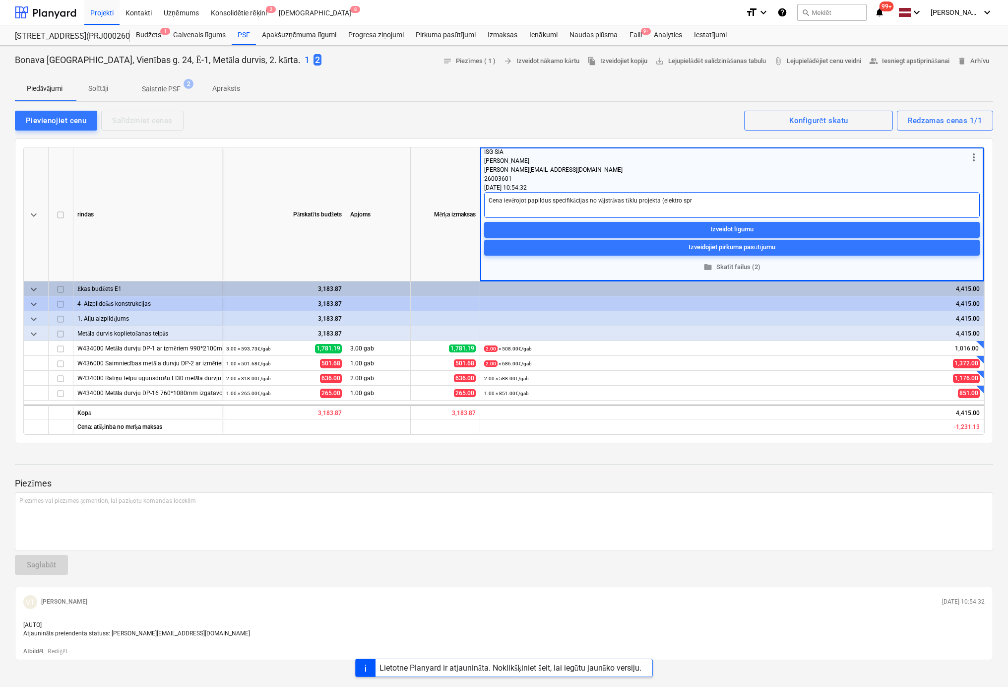
type textarea "Cena ievērojot papildus specifikācijas no vājstrāvas tīklu projekta (elektro sp…"
type textarea "x"
type textarea "Cena ievērojot papildus specifikācijas no vājstrāvas tīklu projekta (elektro sp…"
type textarea "x"
type textarea "Cena ievērojot papildus specifikācijas no vājstrāvas tīklu projekta (elektro sp…"
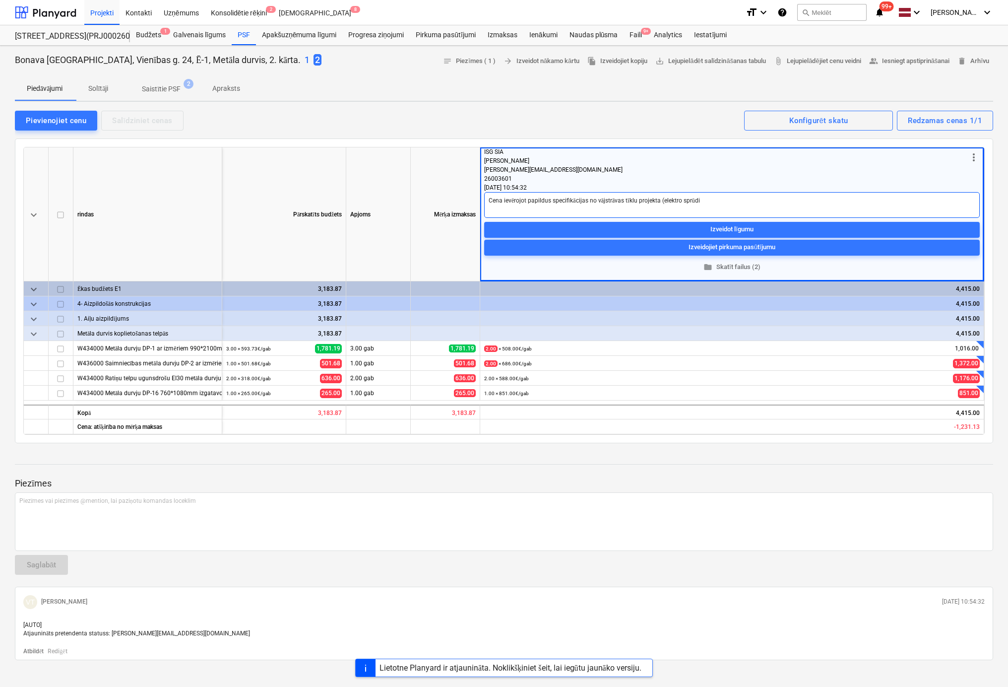
type textarea "x"
type textarea "Cena ievērojot papildus specifikācijas no vājstrāvas tīklu projekta (elektro sp…"
type textarea "x"
type textarea "Cena ievērojot papildus specifikācijas no vājstrāvas tīklu projekta (elektro sp…"
type textarea "x"
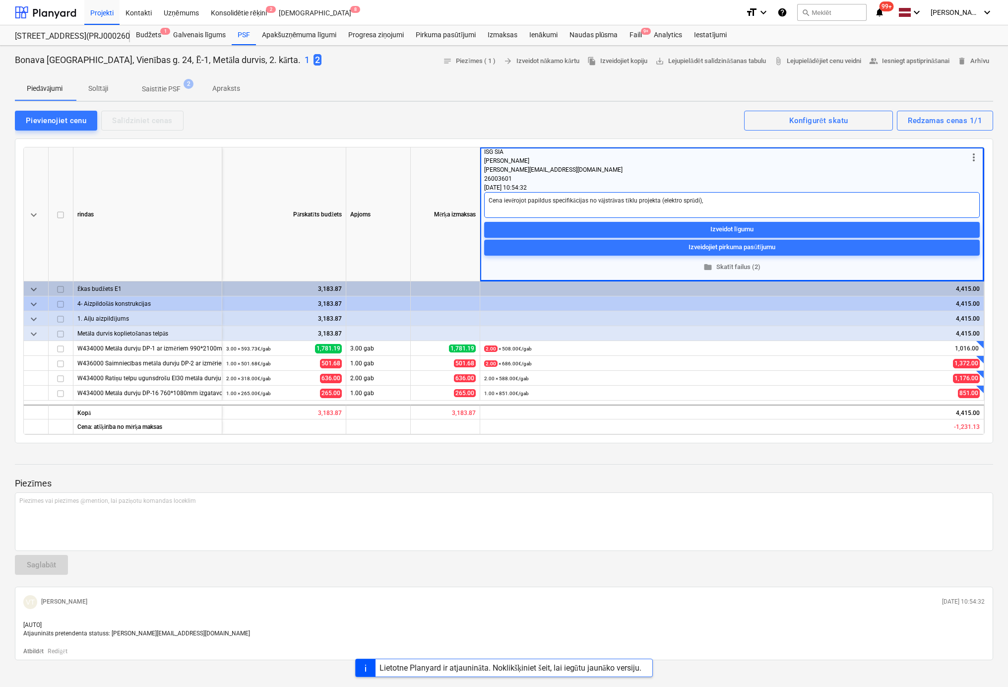
type textarea "Cena ievērojot papildus specifikācijas no vājstrāvas tīklu projekta (elektro sp…"
type textarea "x"
type textarea "Cena ievērojot papildus specifikācijas no vājstrāvas tīklu projekta (elektro sp…"
type textarea "x"
type textarea "Cena ievērojot papildus specifikācijas no vājstrāvas tīklu projekta (elektro sp…"
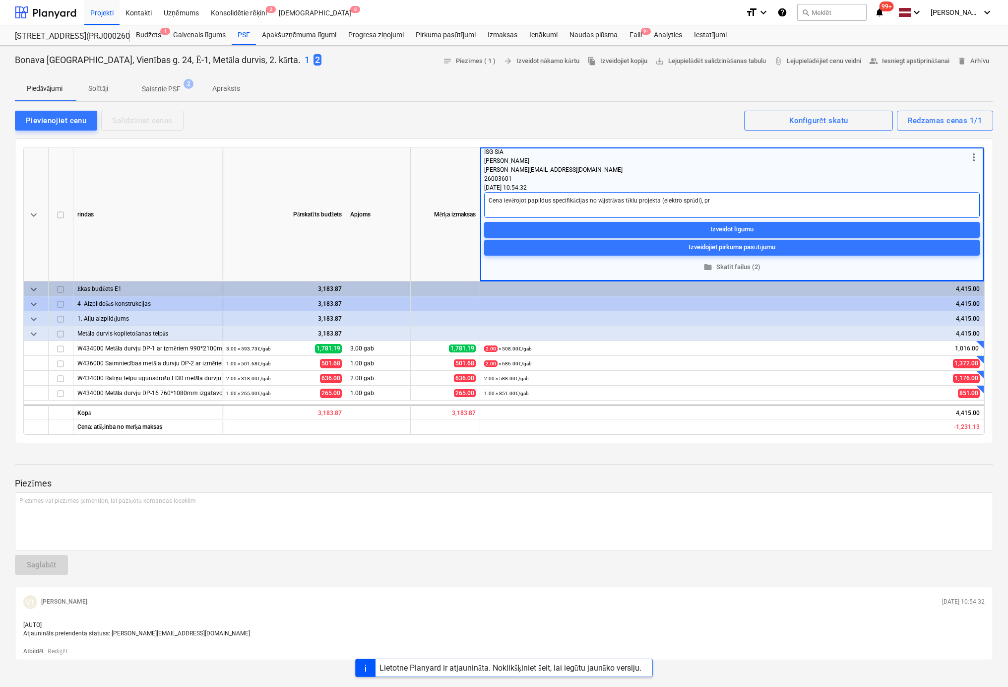
type textarea "x"
type textarea "Cena ievērojot papildus specifikācijas no vājstrāvas tīklu projekta (elektro sp…"
type textarea "x"
type textarea "Cena ievērojot papildus specifikācijas no vājstrāvas tīklu projekta (elektro sp…"
click at [799, 199] on textarea "Cena ievērojot papildus specifikācijas no vājstrāvas tīklu projekta (elektro sp…" at bounding box center [732, 205] width 496 height 26
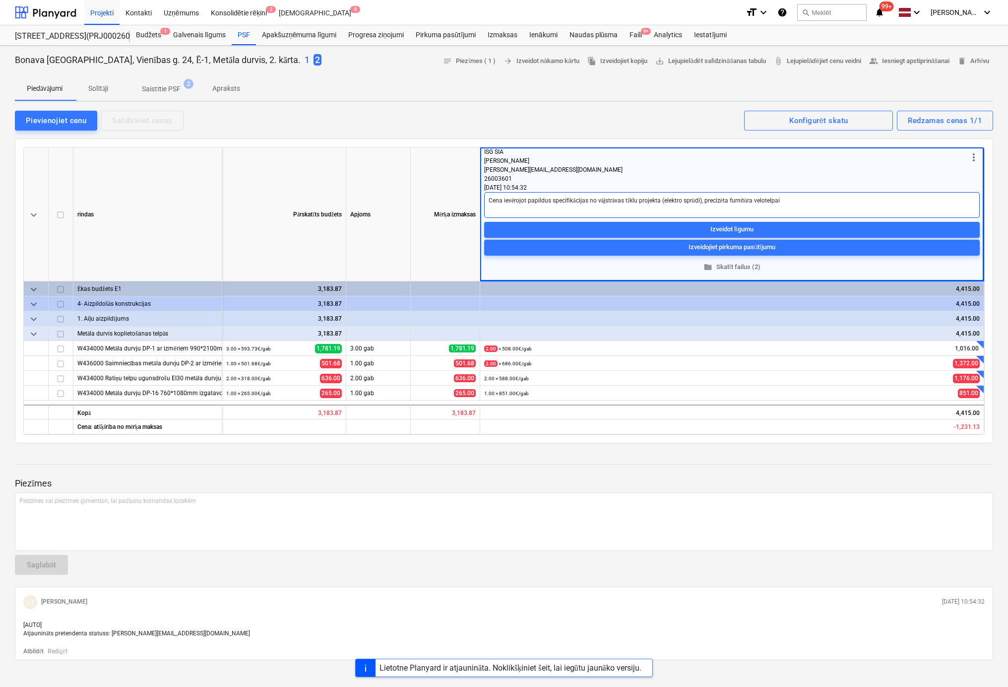
click at [822, 195] on textarea "Cena ievērojot papildus specifikācijas no vājstrāvas tīklu projekta (elektro sp…" at bounding box center [732, 205] width 496 height 26
click at [918, 201] on textarea "Cena ievērojot papildus specifikācijas no vājstrāvas tīklu projekta (elektro sp…" at bounding box center [732, 205] width 496 height 26
click at [971, 198] on textarea "Cena ievērojot papildus specifikācijas no vājstrāvas tīklu projekta (elektro sp…" at bounding box center [732, 205] width 496 height 26
click at [388, 120] on div "Pievienojiet cenu Salīdziniet cenas Redzamas cenas 1/1 Konfigurēt skatu" at bounding box center [504, 120] width 979 height 21
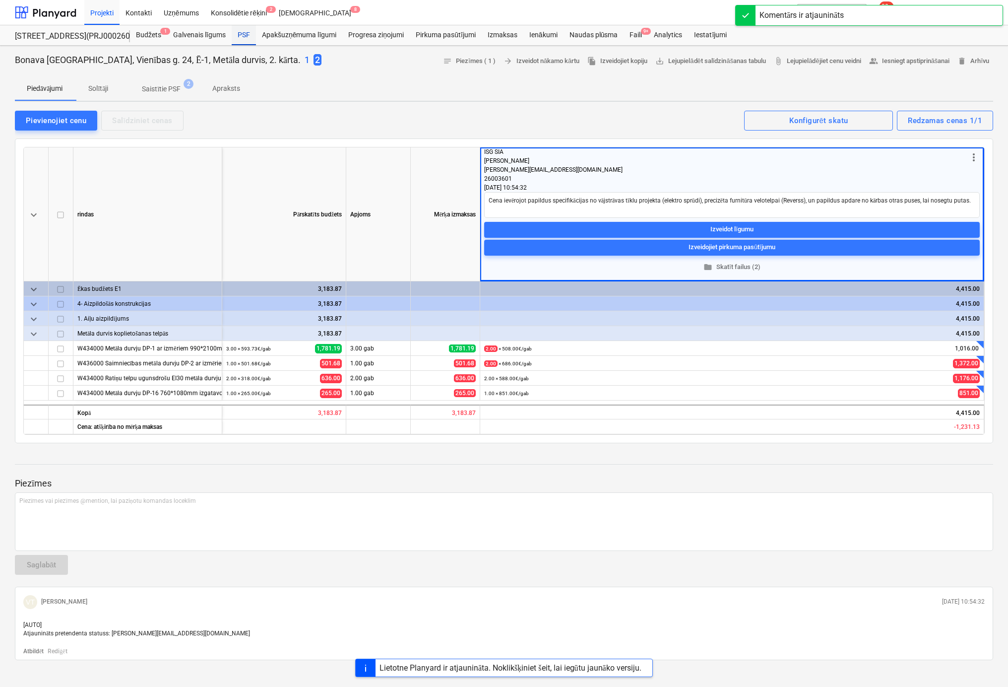
click at [242, 33] on div "PSF" at bounding box center [244, 35] width 24 height 20
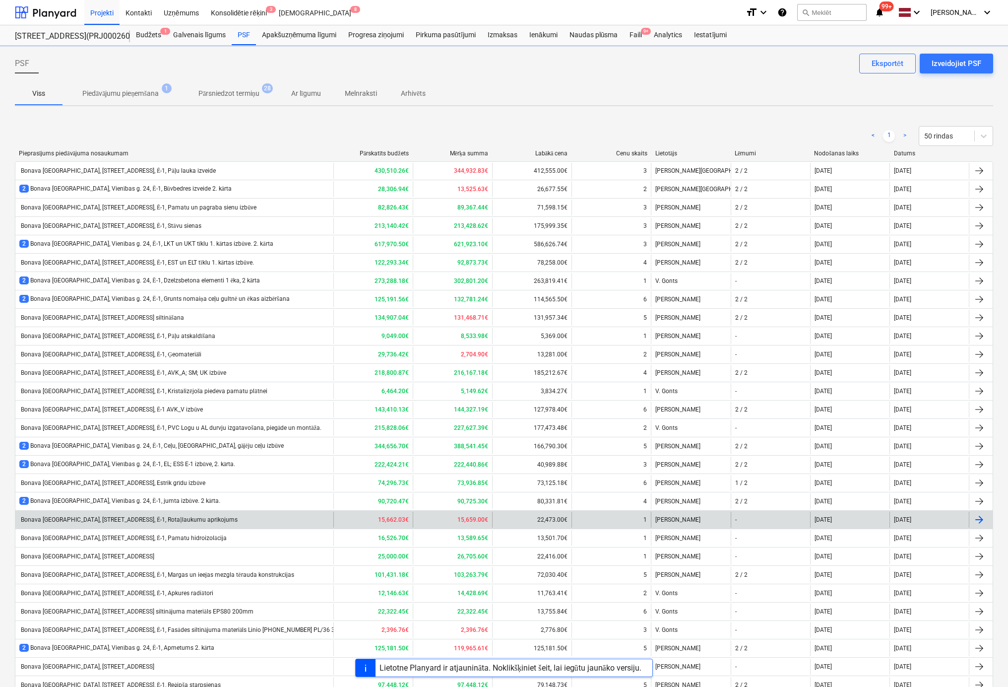
scroll to position [278, 0]
